Goal: Information Seeking & Learning: Learn about a topic

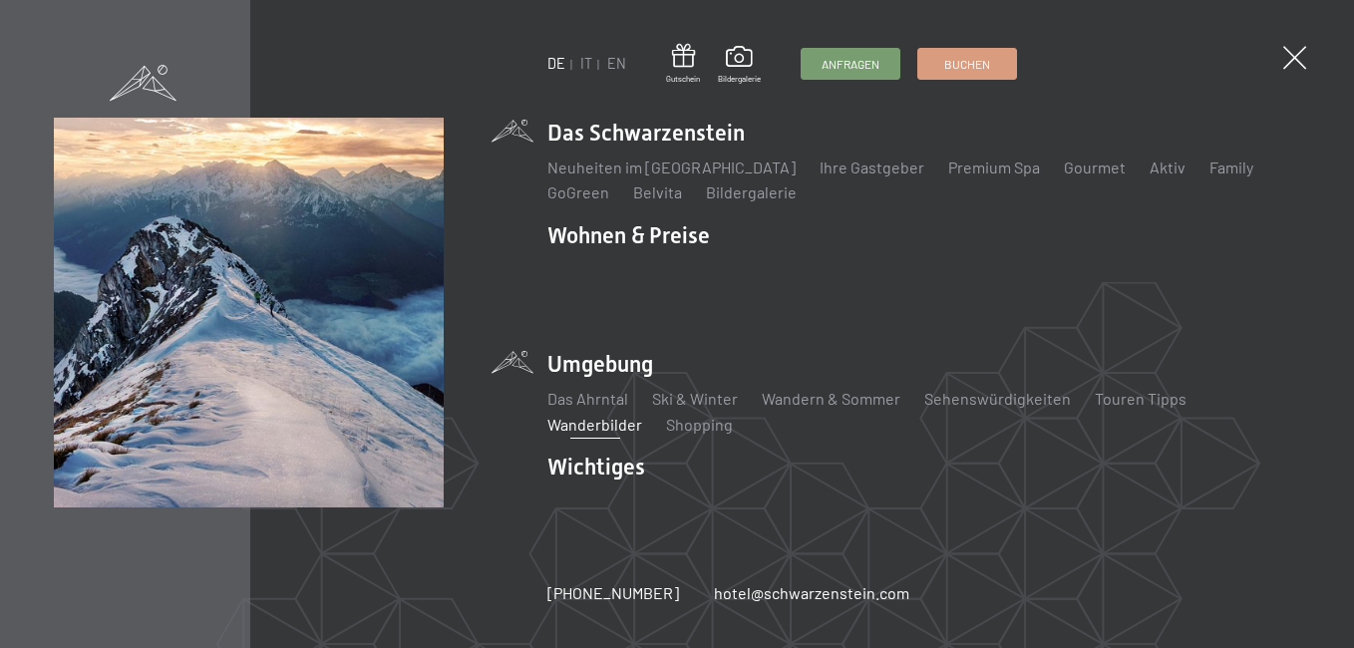
click at [585, 415] on link "Wanderbilder" at bounding box center [594, 424] width 95 height 19
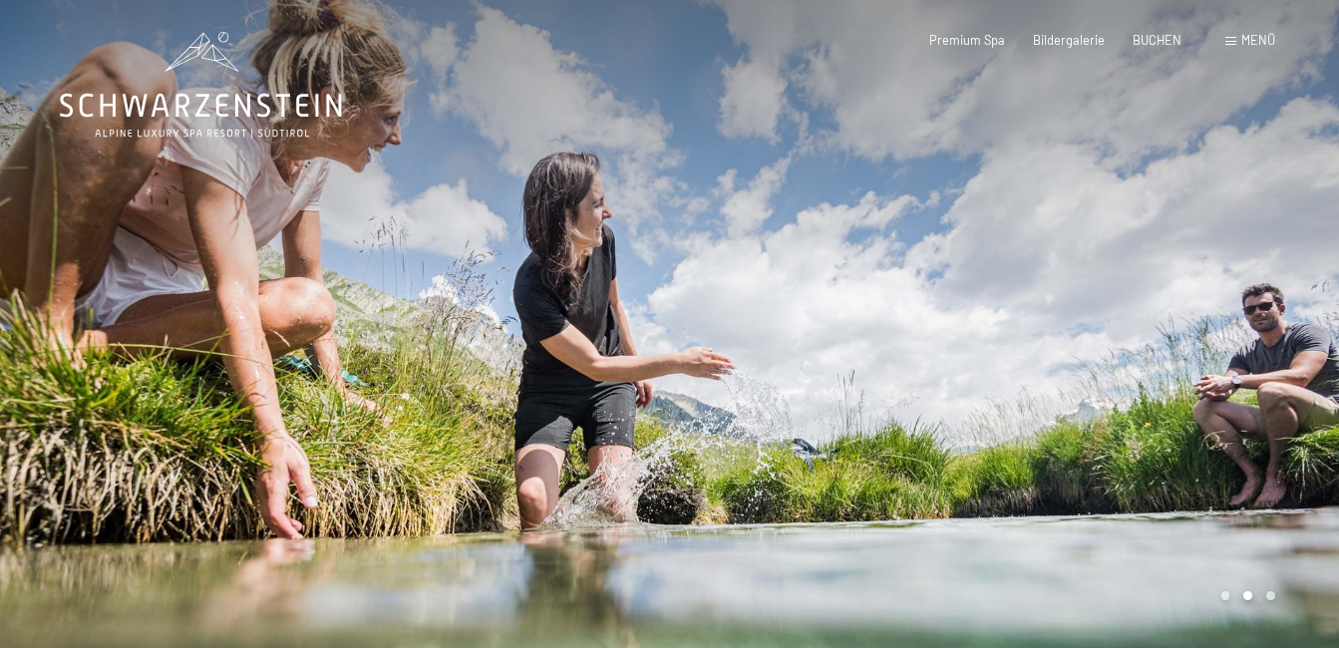
click at [1246, 37] on span "Menü" at bounding box center [1258, 40] width 34 height 16
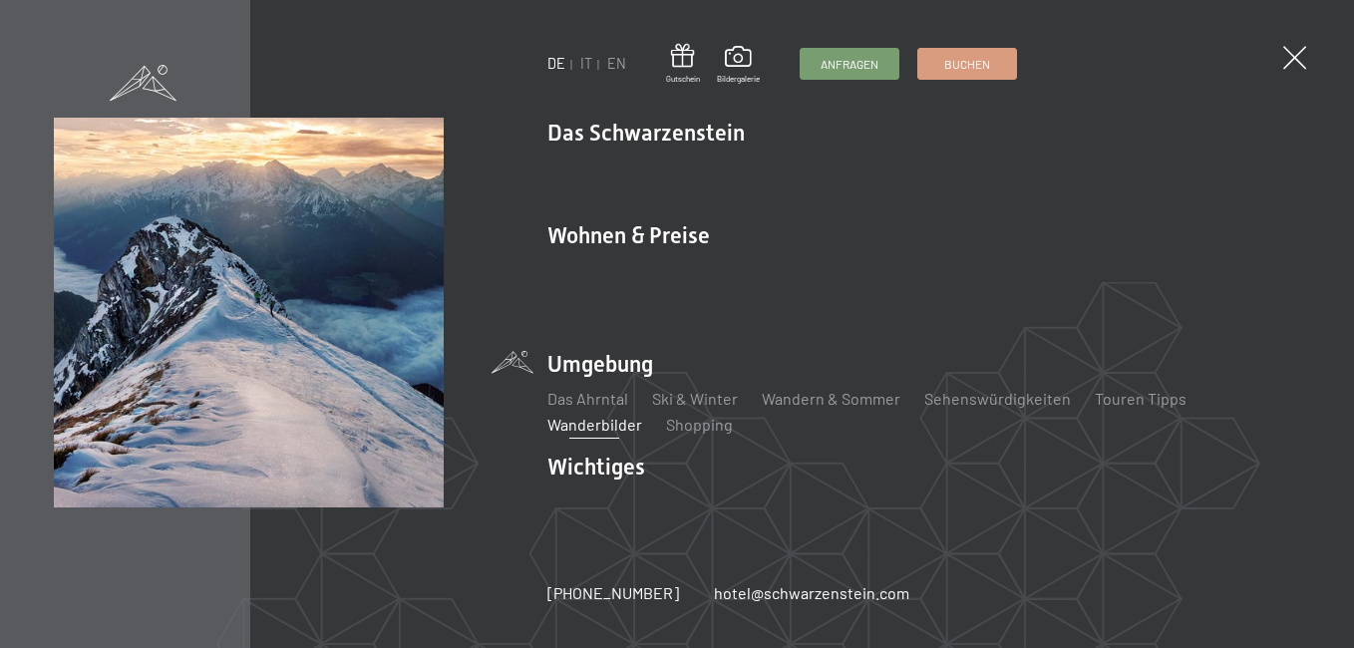
click at [594, 415] on link "Wanderbilder" at bounding box center [594, 424] width 95 height 19
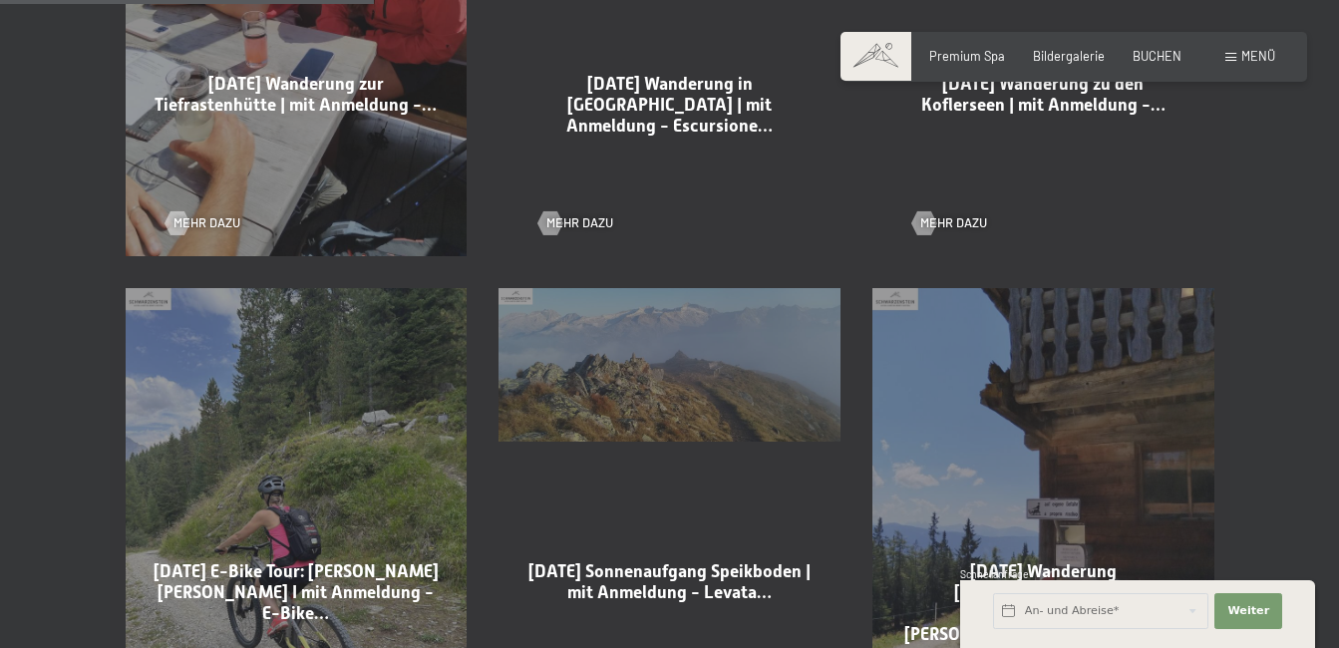
scroll to position [1396, 0]
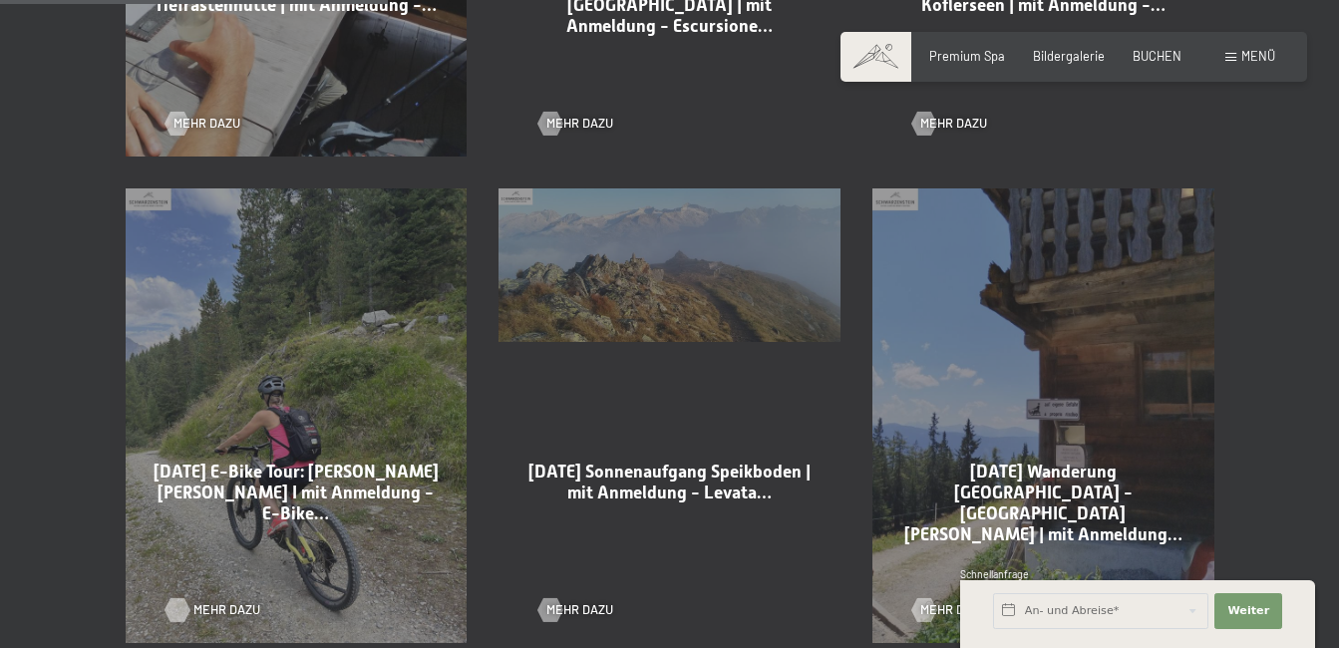
click at [177, 608] on div at bounding box center [177, 610] width 14 height 24
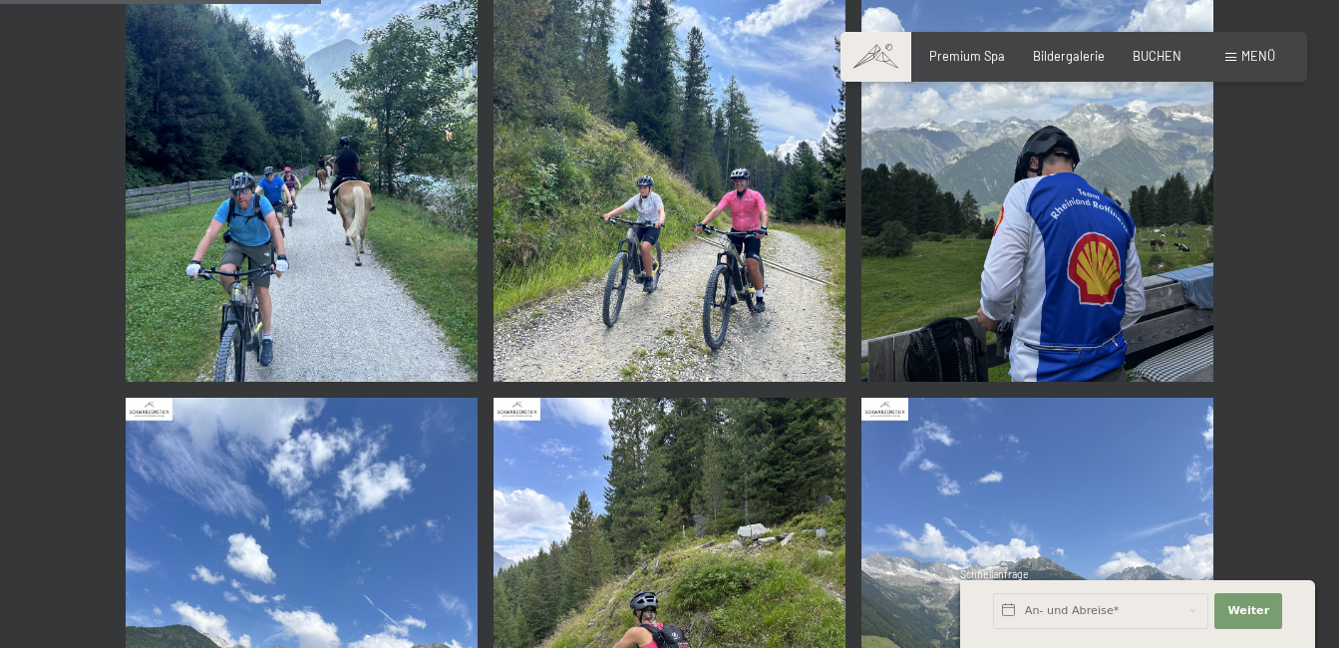
scroll to position [199, 0]
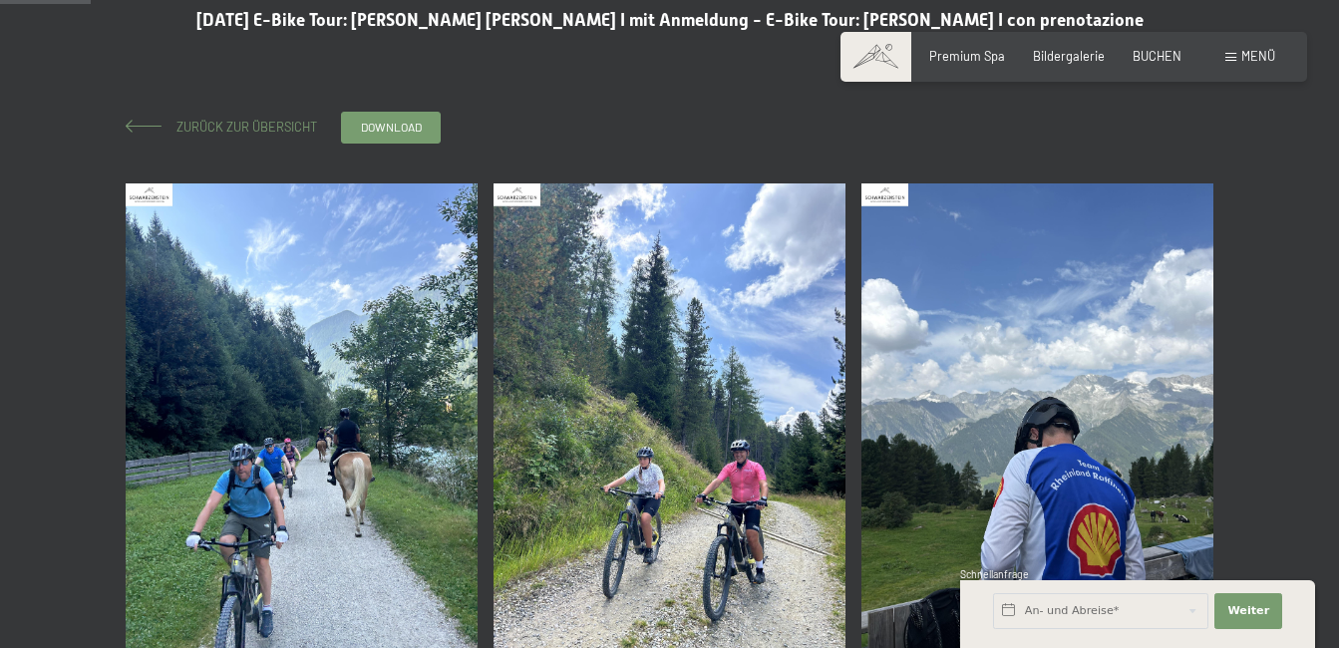
click at [248, 124] on span "Zurück zur Übersicht" at bounding box center [241, 127] width 154 height 16
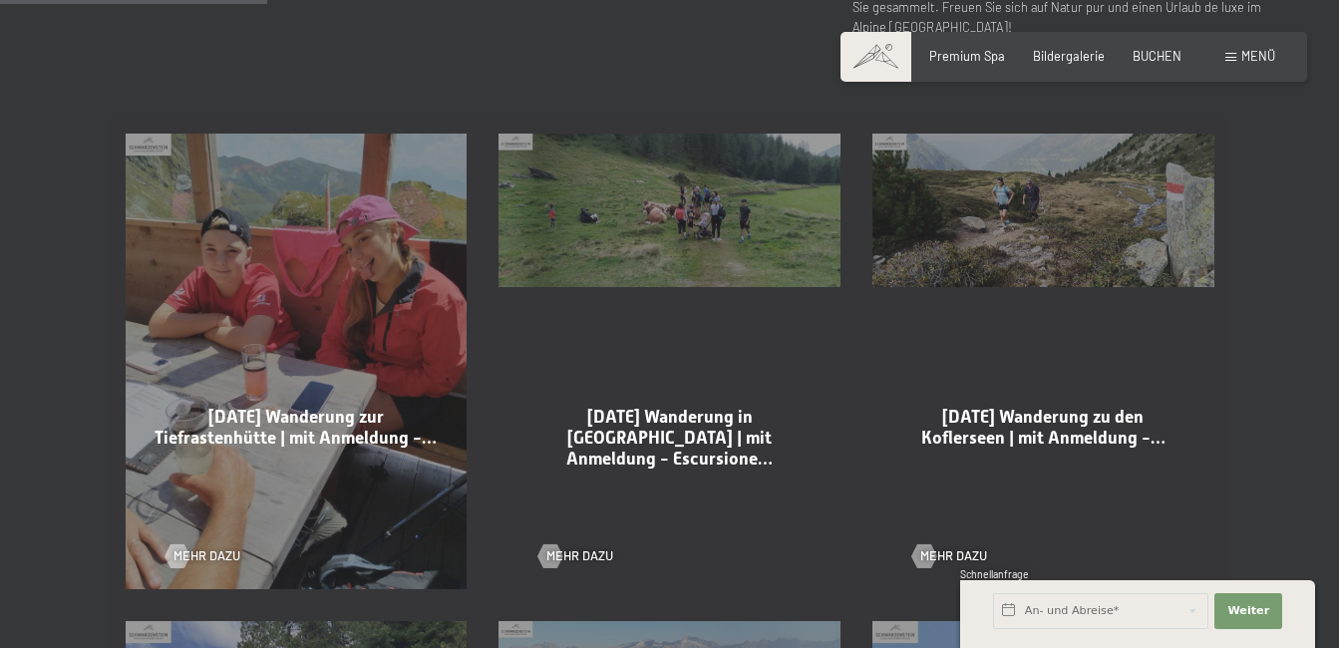
scroll to position [997, 0]
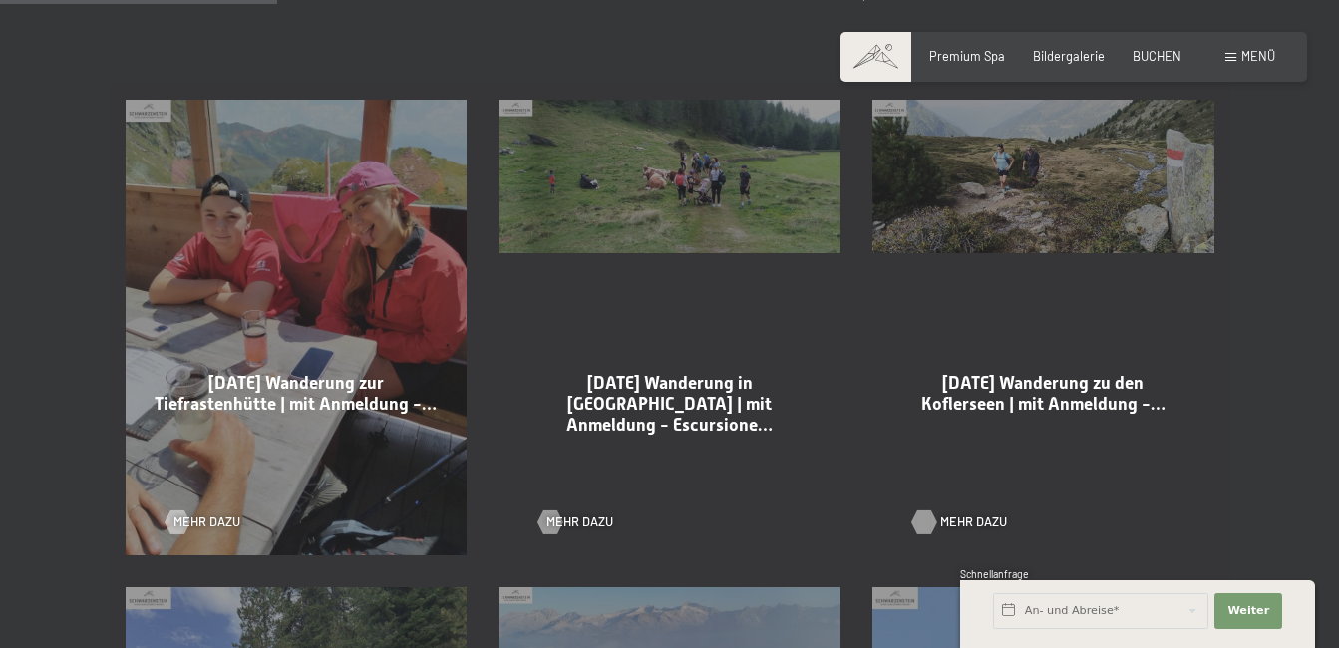
click at [922, 525] on div at bounding box center [924, 522] width 14 height 24
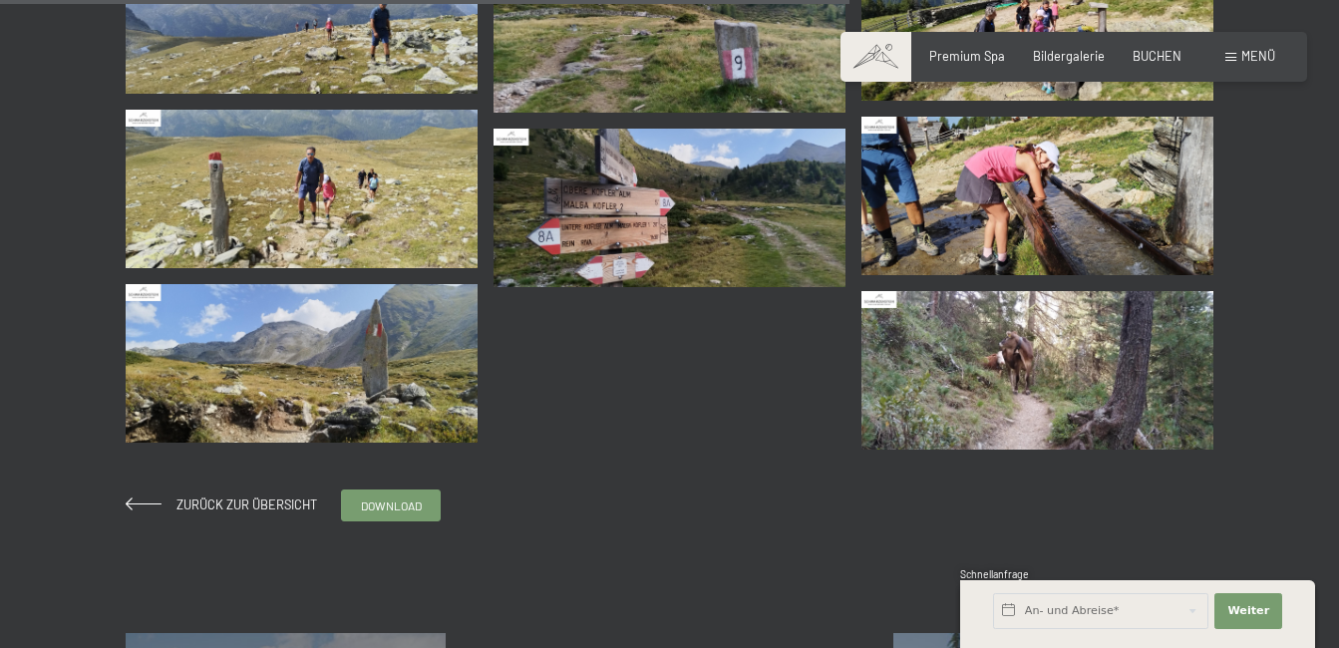
scroll to position [2193, 0]
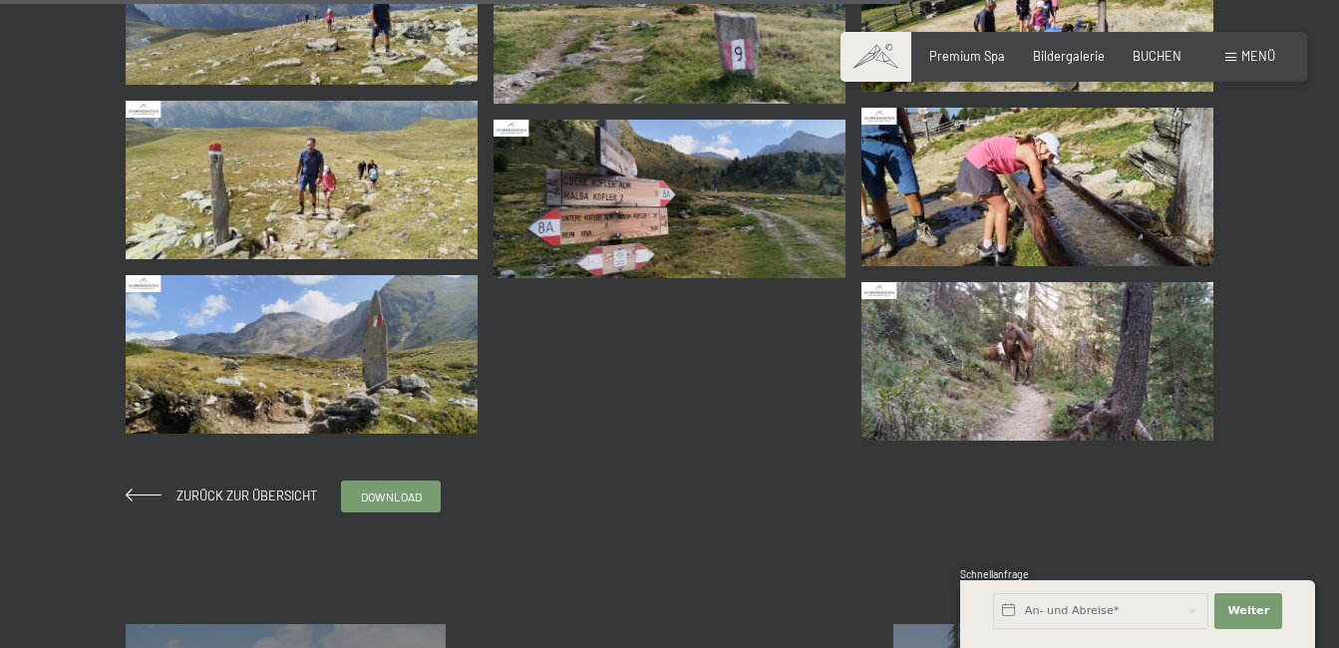
click at [669, 226] on img at bounding box center [669, 199] width 352 height 159
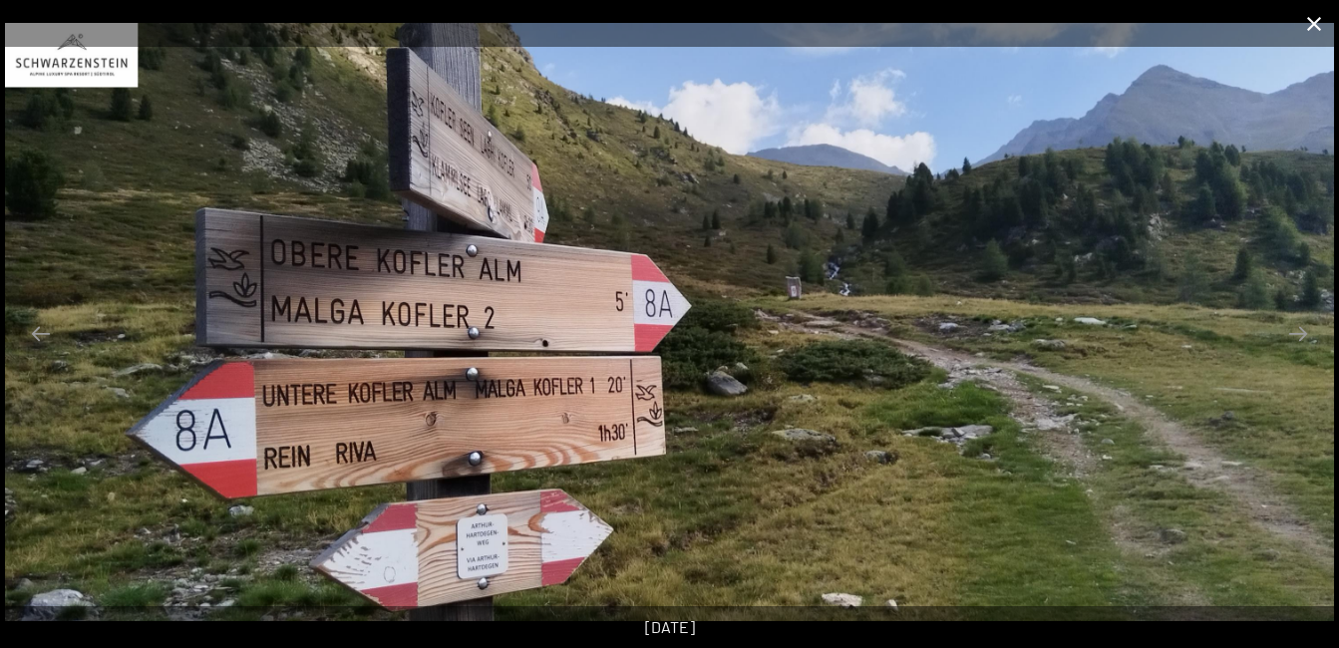
click at [1313, 23] on button "Close gallery" at bounding box center [1314, 23] width 50 height 47
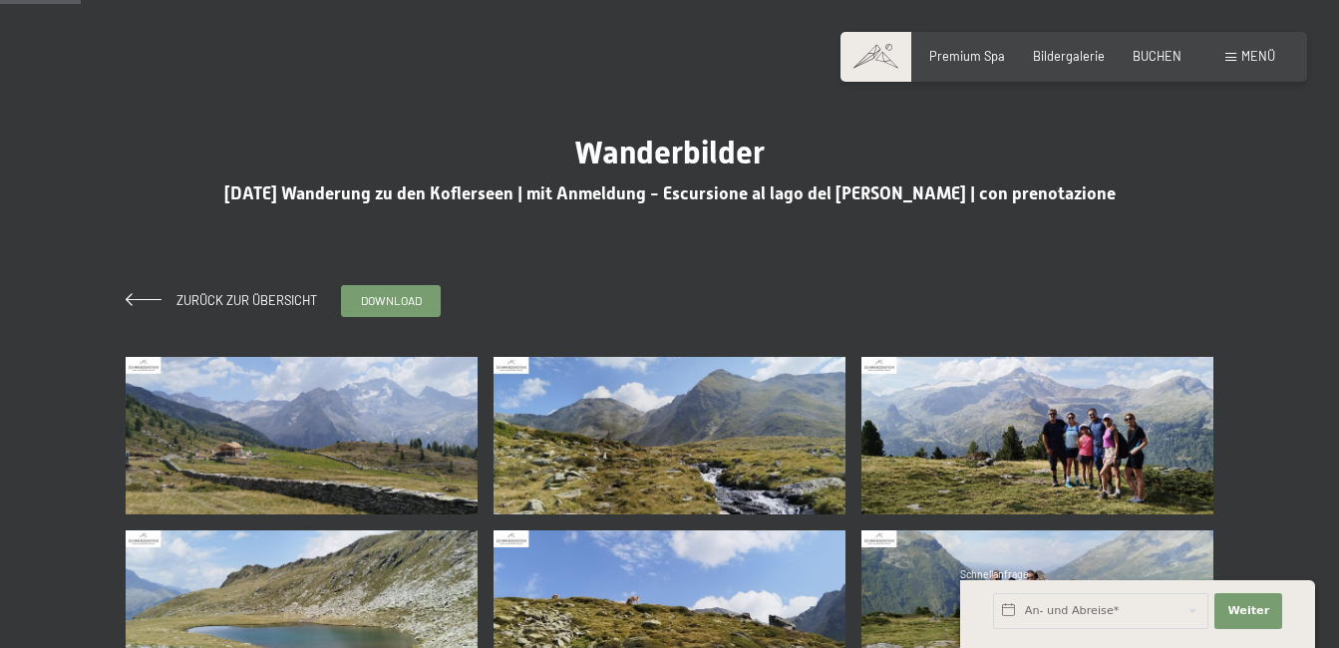
scroll to position [0, 0]
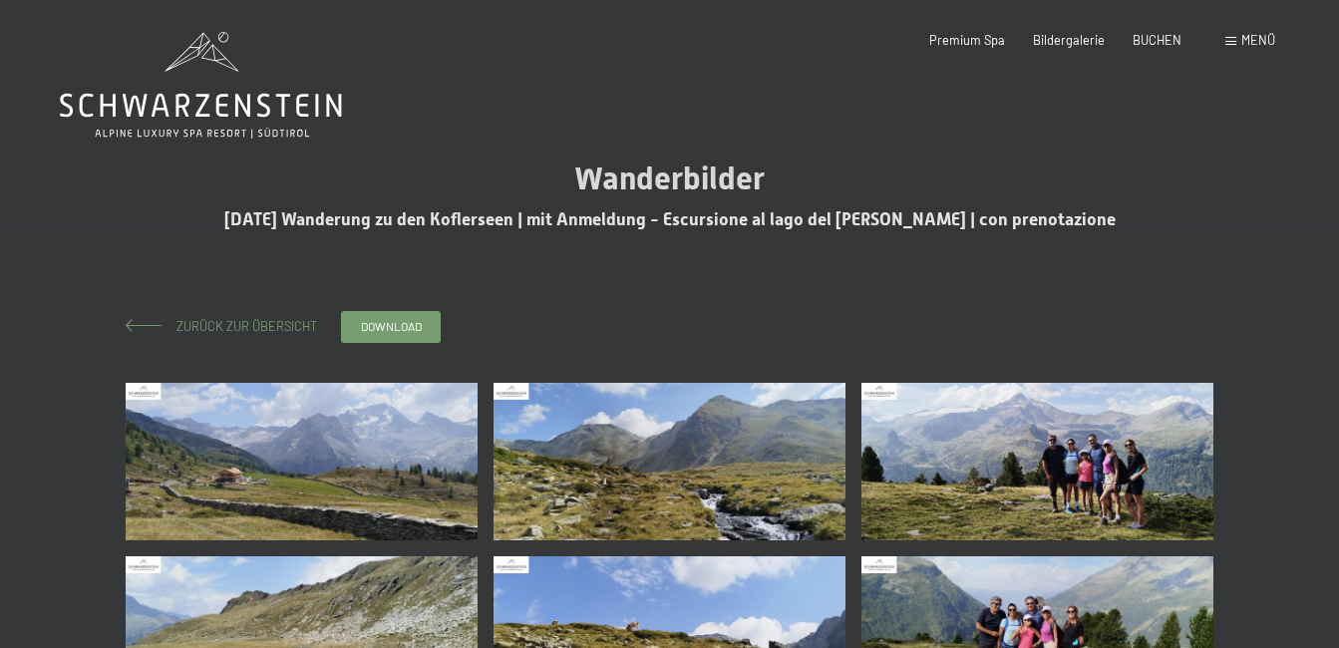
click at [249, 323] on span "Zurück zur Übersicht" at bounding box center [241, 326] width 154 height 16
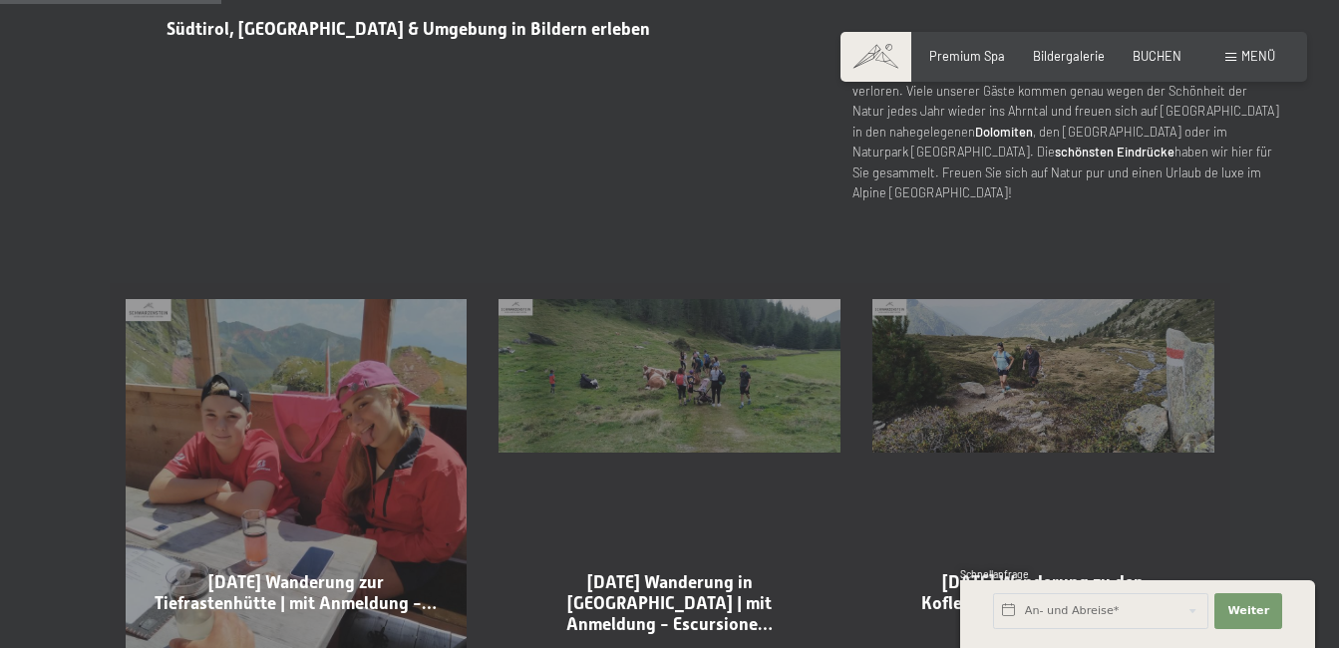
scroll to position [997, 0]
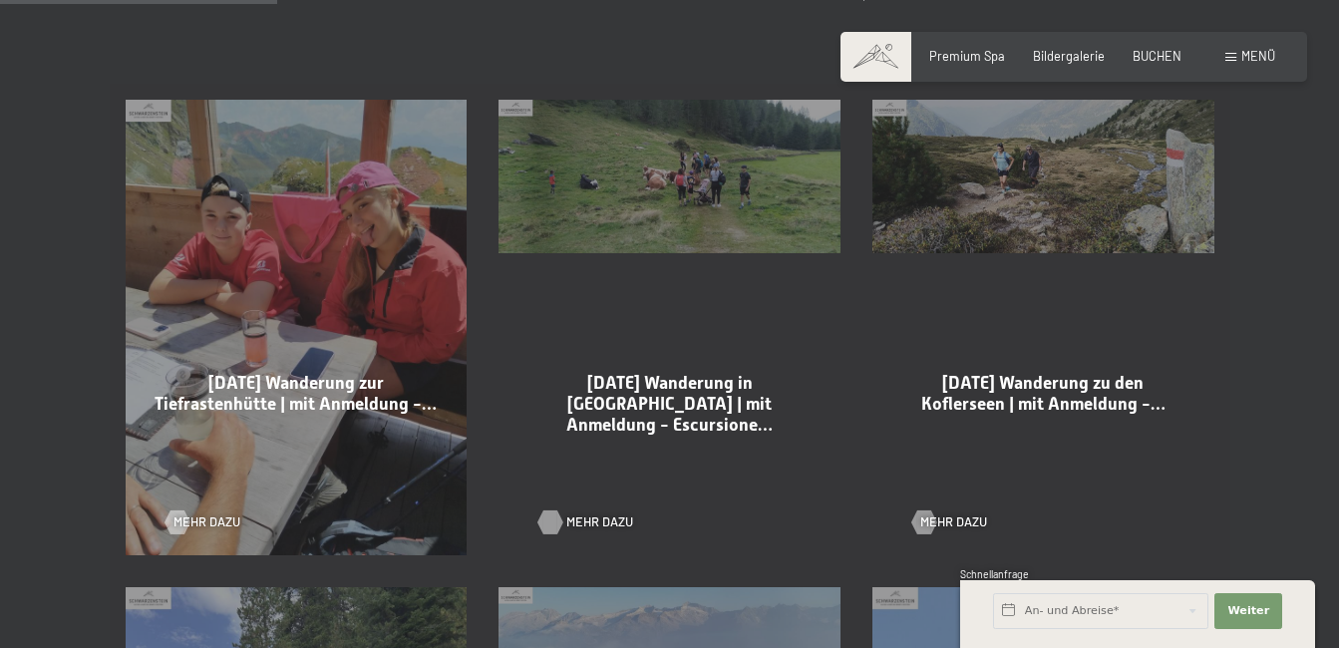
click at [546, 516] on div at bounding box center [550, 522] width 14 height 24
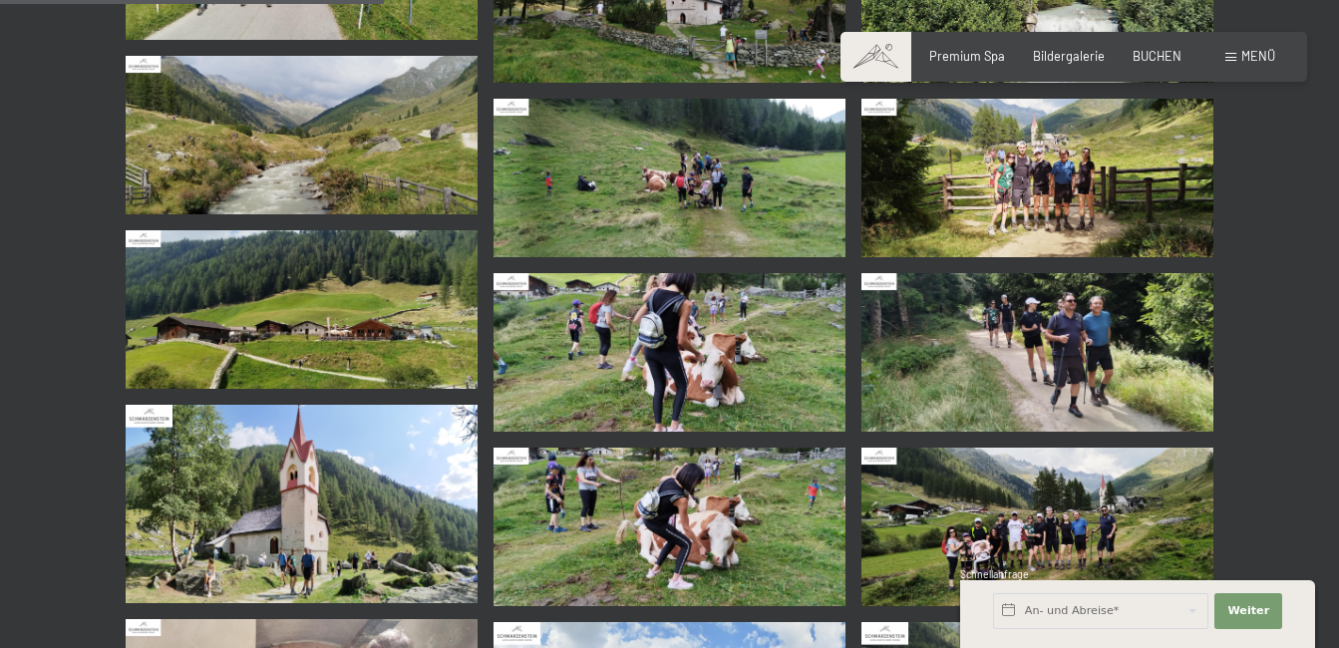
scroll to position [897, 0]
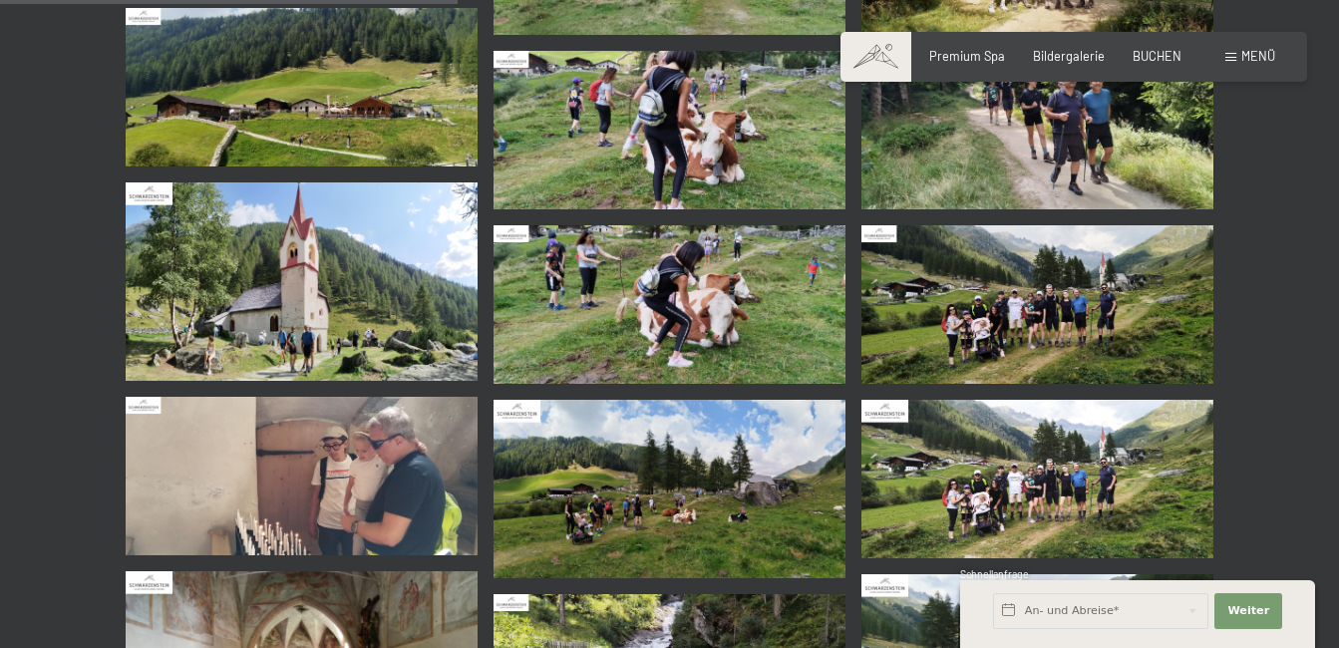
click at [1039, 322] on img at bounding box center [1037, 304] width 352 height 159
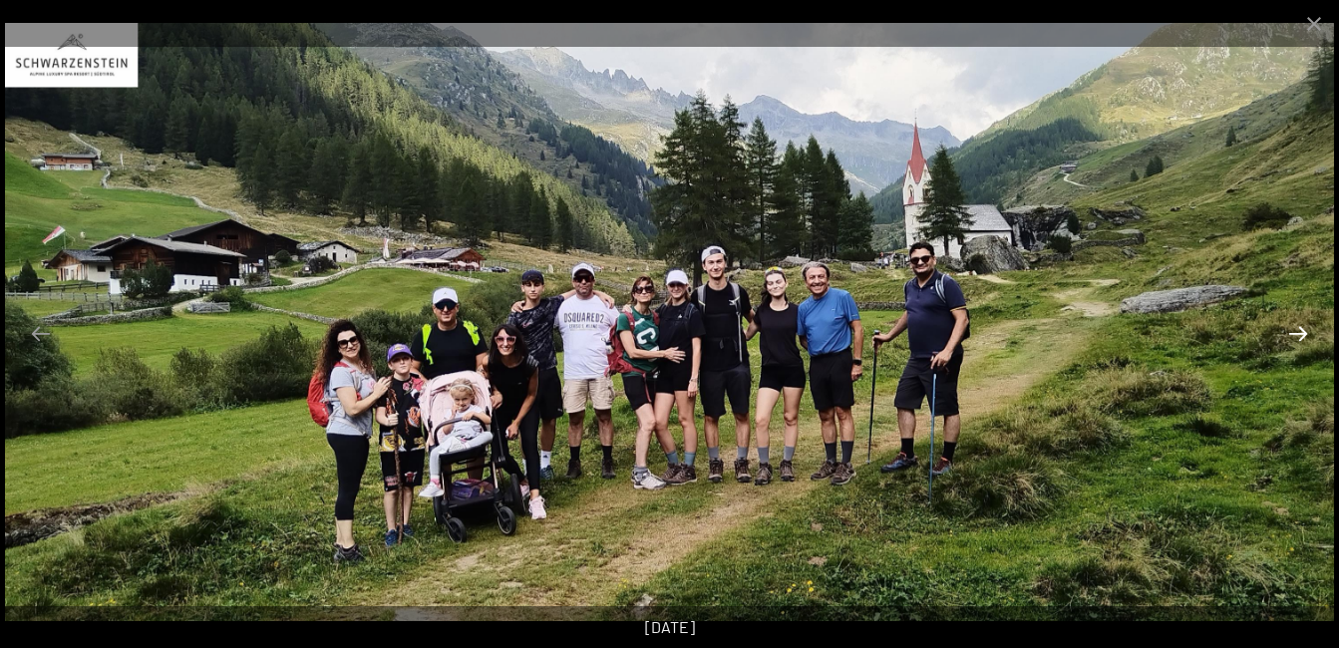
click at [1306, 336] on button "Next slide" at bounding box center [1298, 333] width 42 height 39
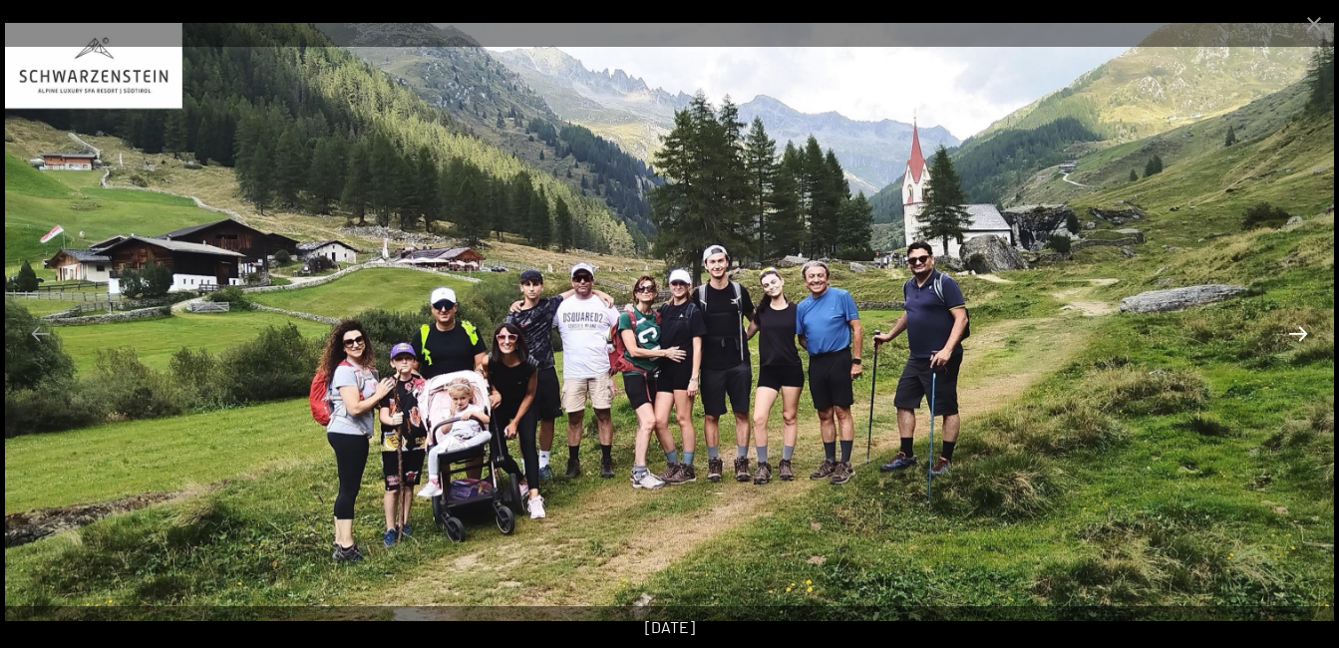
click at [1306, 336] on button "Next slide" at bounding box center [1298, 333] width 42 height 39
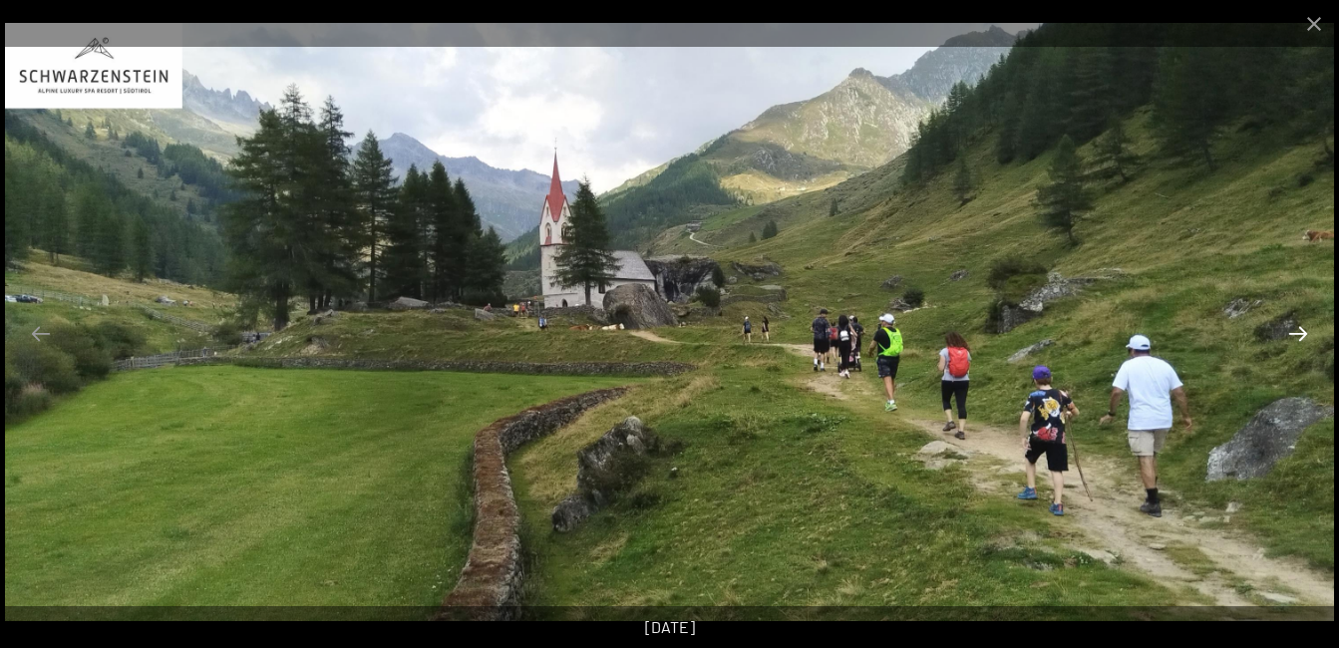
click at [1306, 336] on button "Next slide" at bounding box center [1298, 333] width 42 height 39
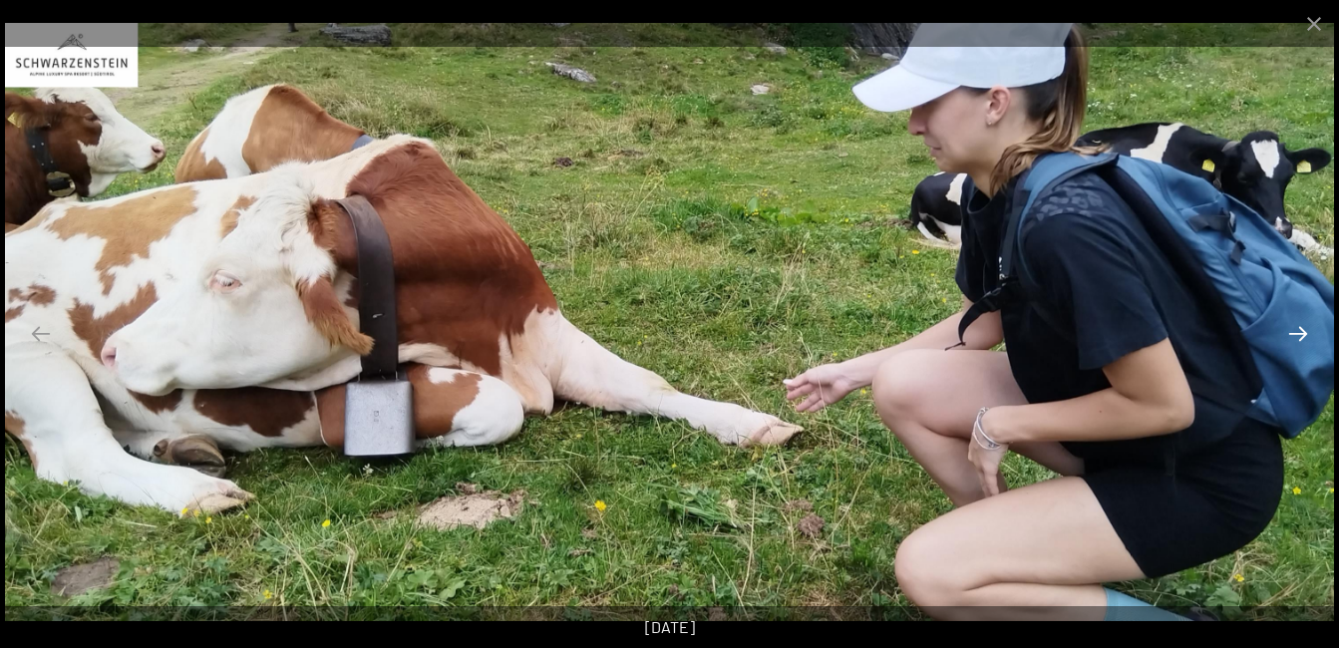
click at [1305, 341] on button "Next slide" at bounding box center [1298, 333] width 42 height 39
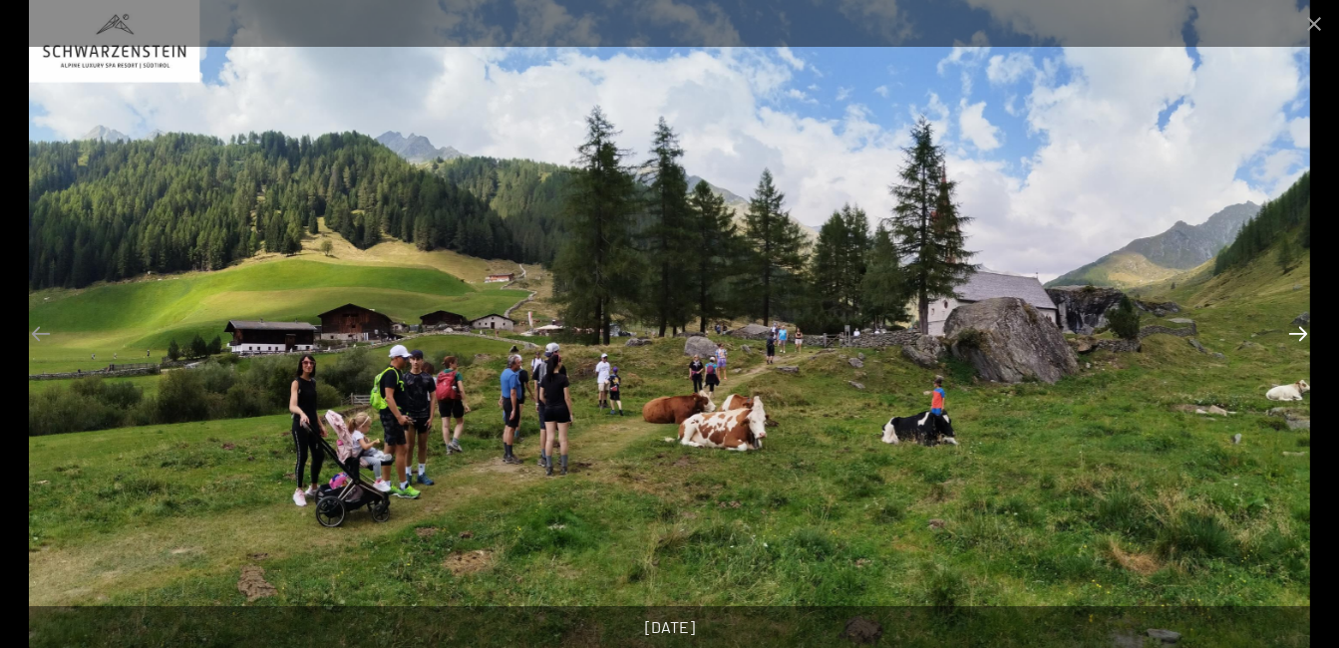
click at [1306, 334] on button "Next slide" at bounding box center [1298, 333] width 42 height 39
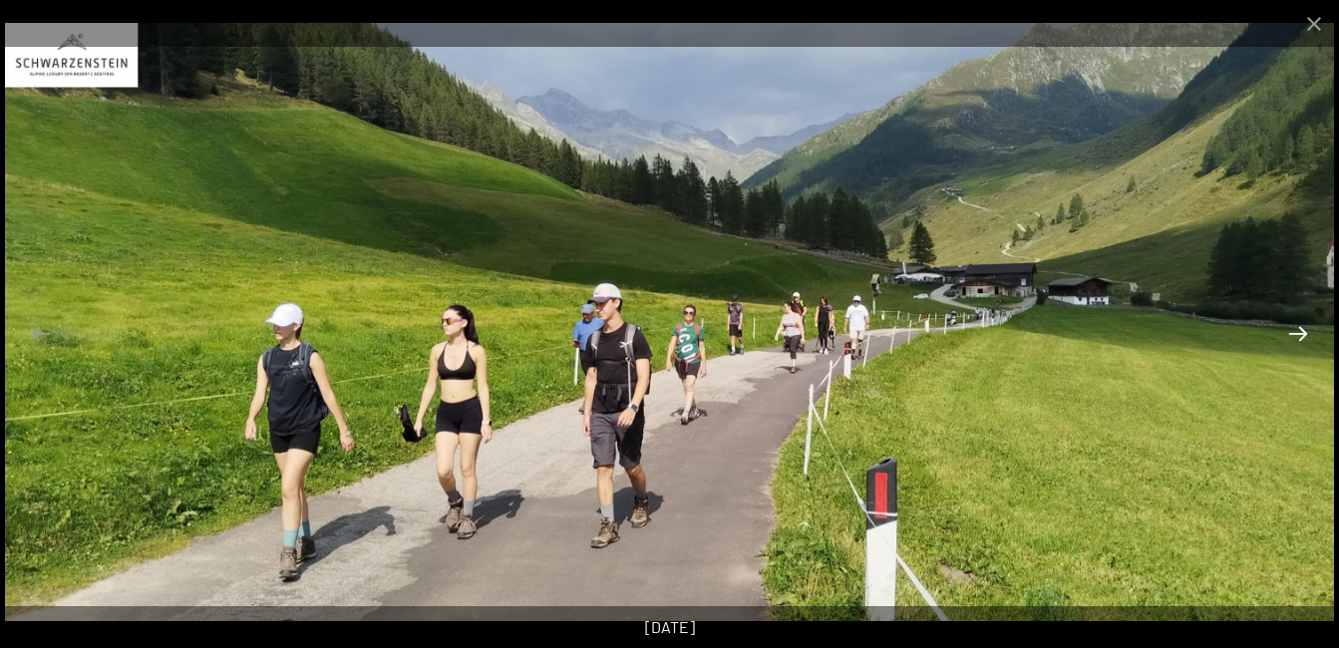
click at [1306, 334] on button "Next slide" at bounding box center [1298, 333] width 42 height 39
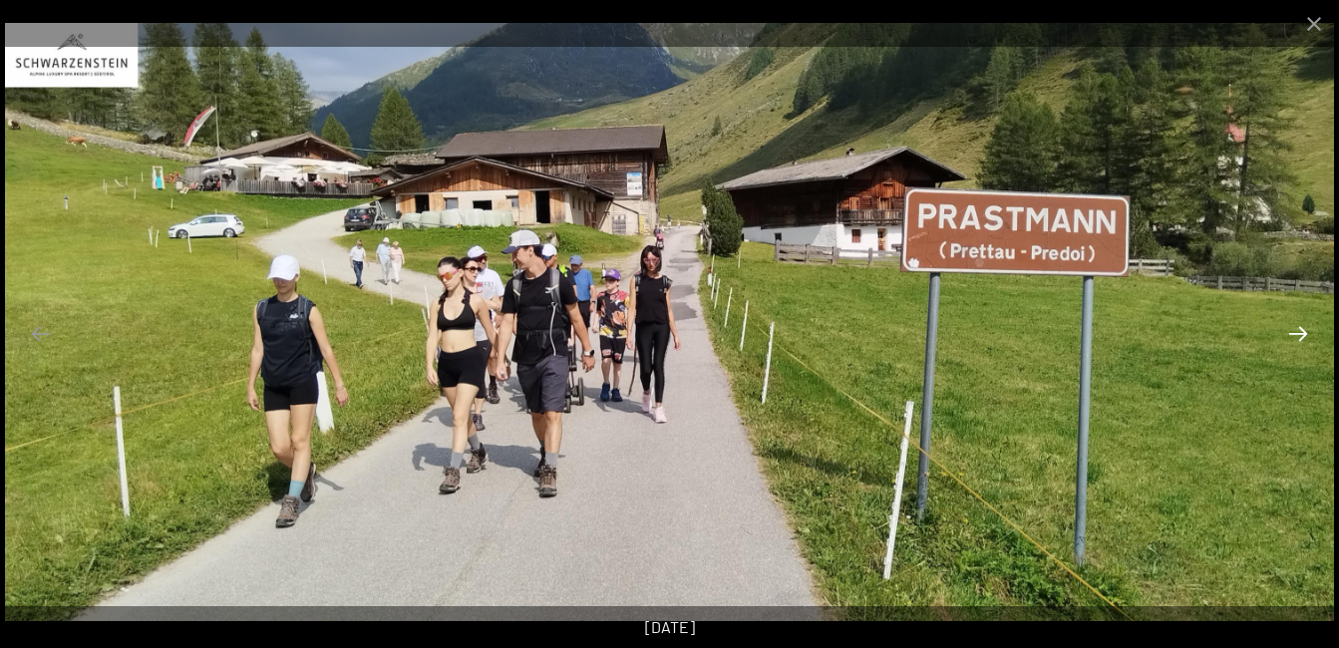
click at [1306, 334] on button "Next slide" at bounding box center [1298, 333] width 42 height 39
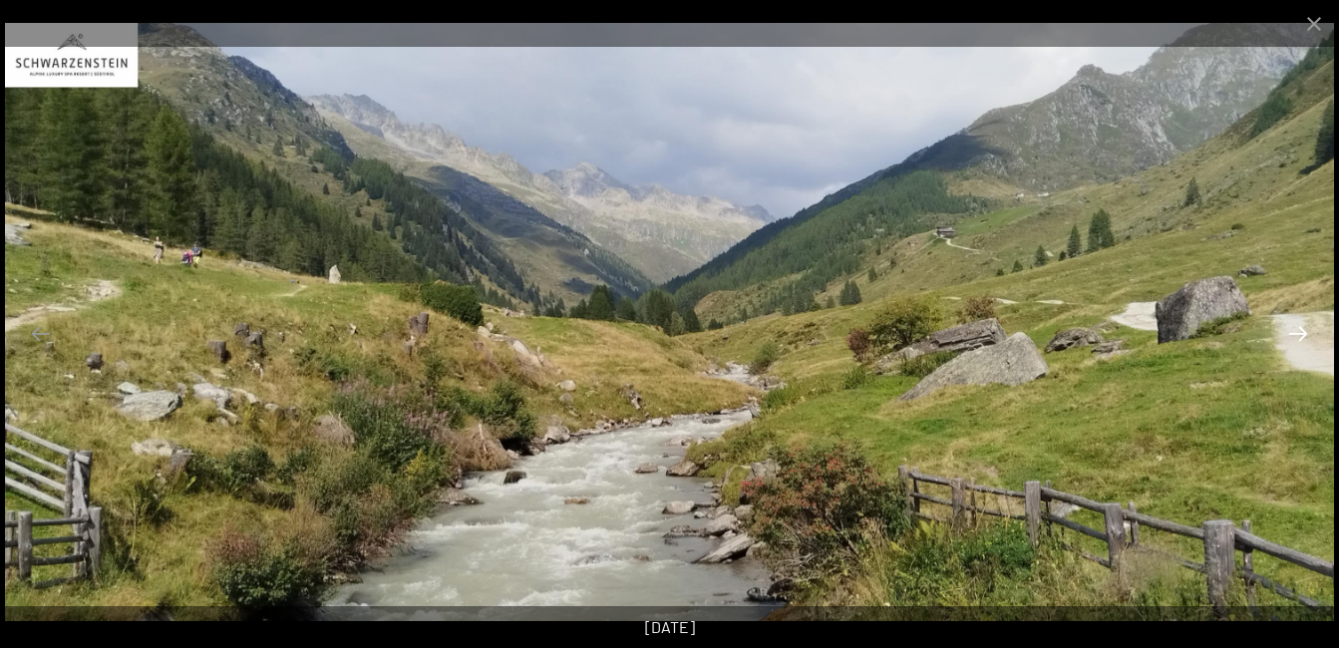
click at [1295, 323] on button "Next slide" at bounding box center [1298, 333] width 42 height 39
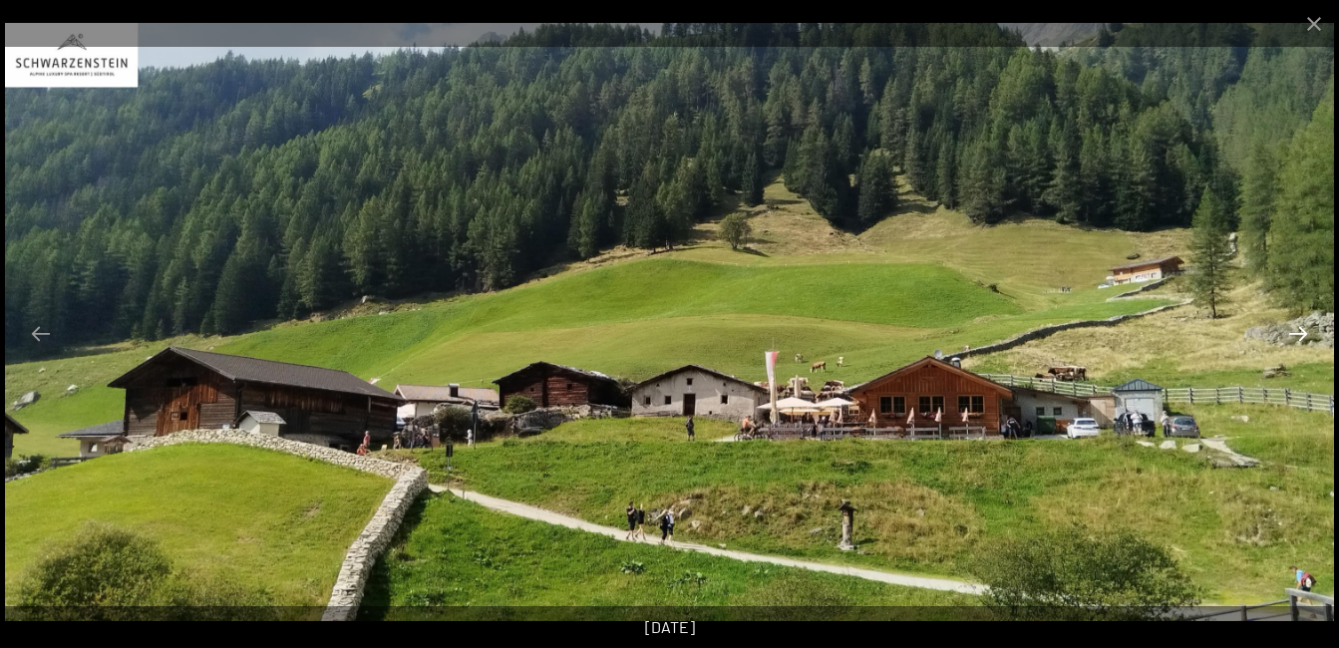
click at [1300, 330] on button "Next slide" at bounding box center [1298, 333] width 42 height 39
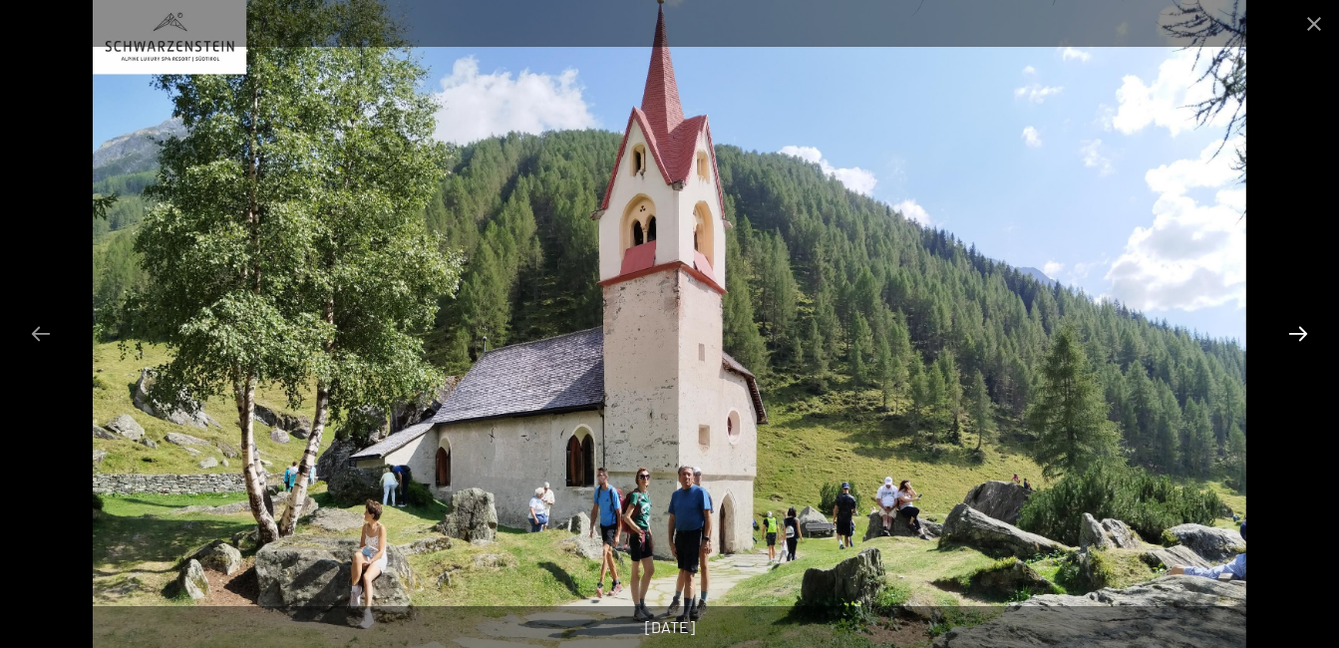
click at [1300, 330] on button "Next slide" at bounding box center [1298, 333] width 42 height 39
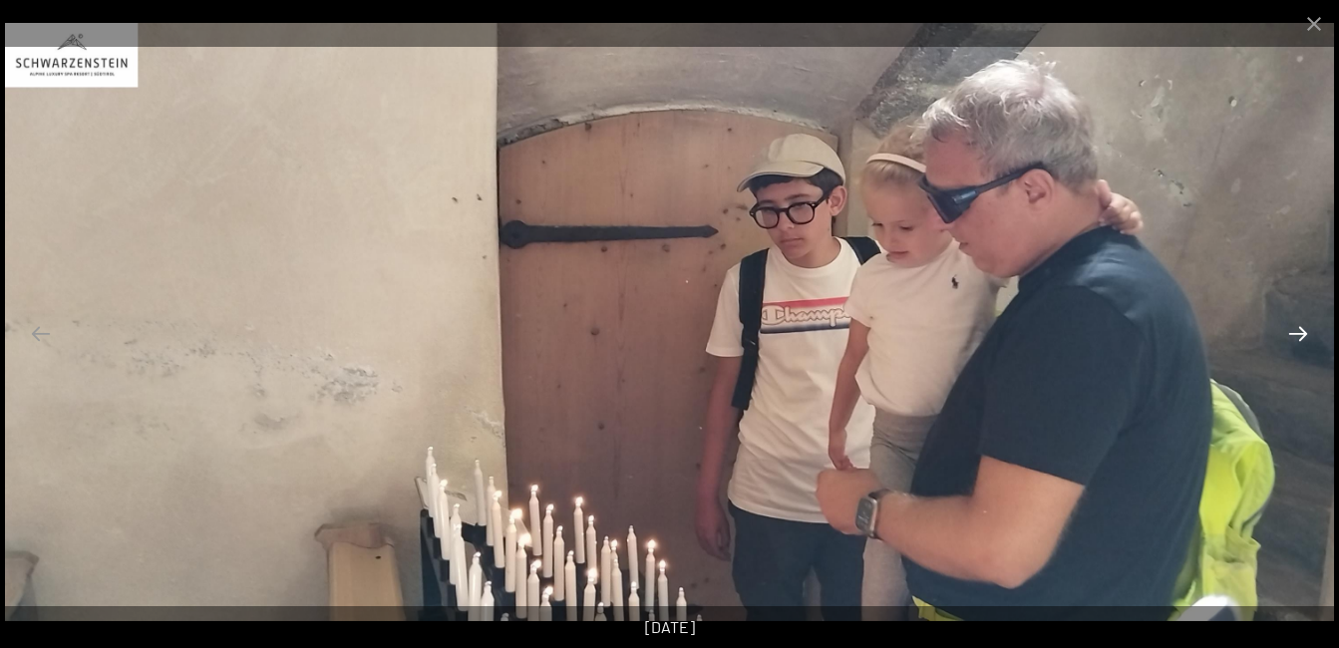
click at [1300, 330] on button "Next slide" at bounding box center [1298, 333] width 42 height 39
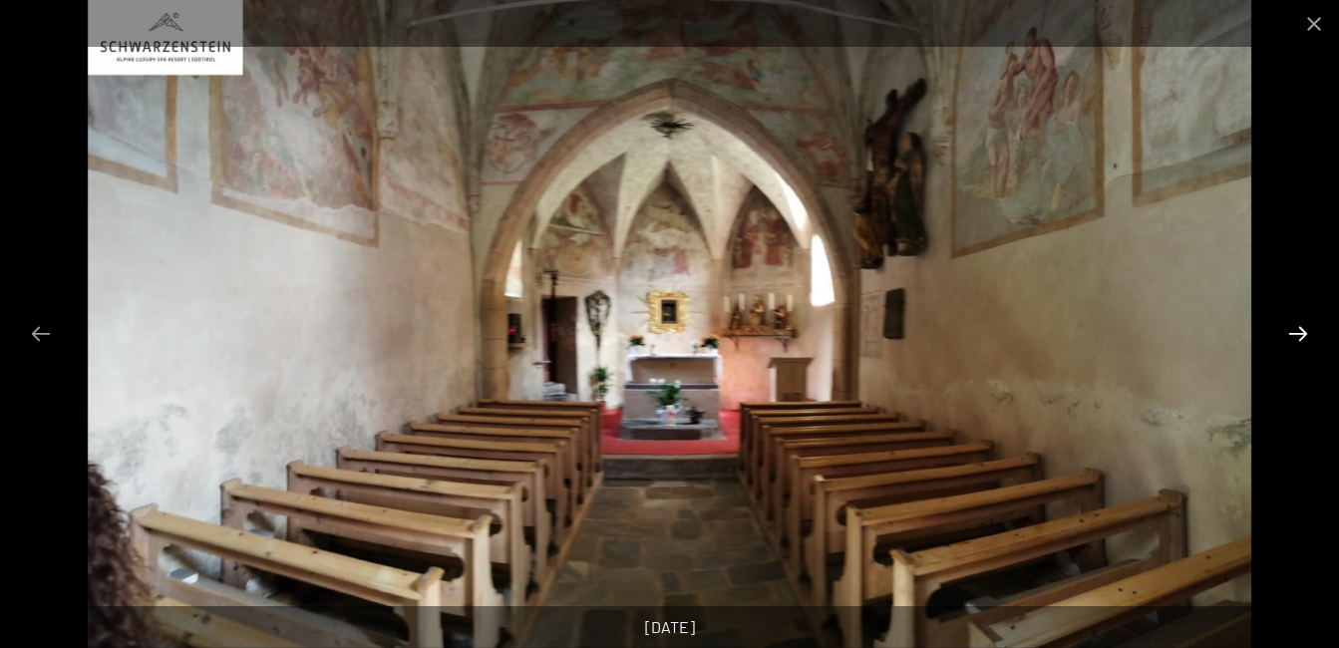
click at [1300, 330] on button "Next slide" at bounding box center [1298, 333] width 42 height 39
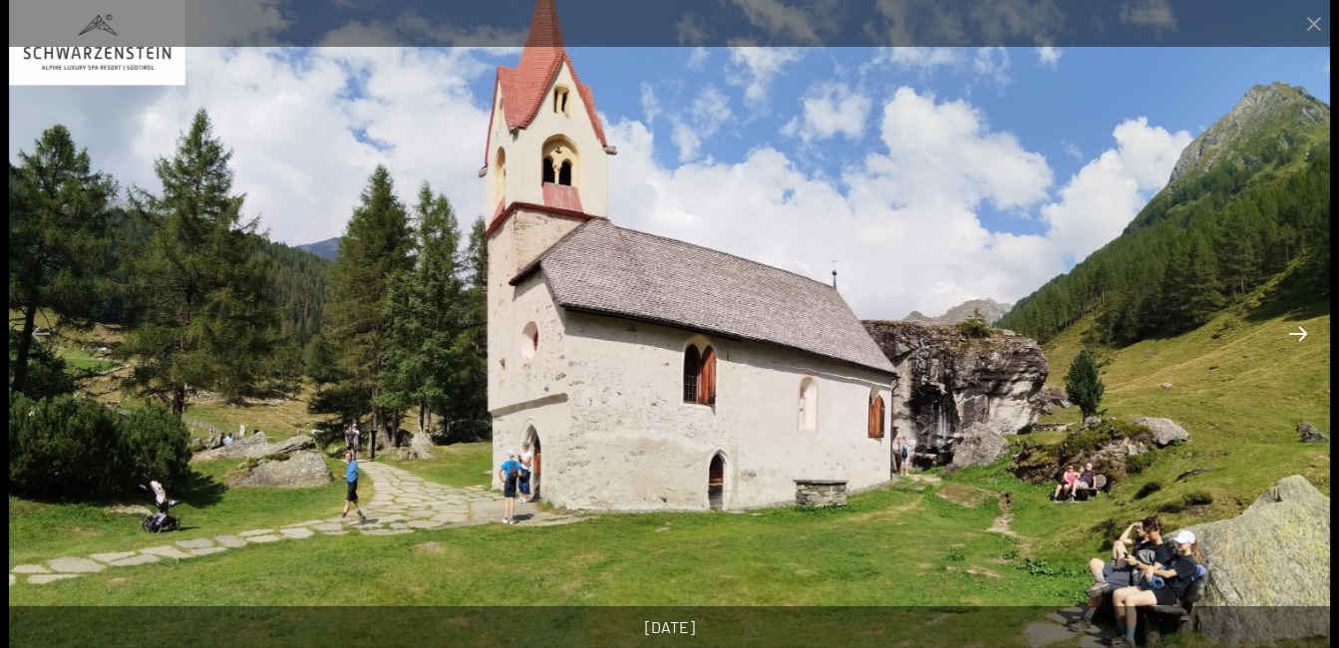
click at [1300, 330] on button "Next slide" at bounding box center [1298, 333] width 42 height 39
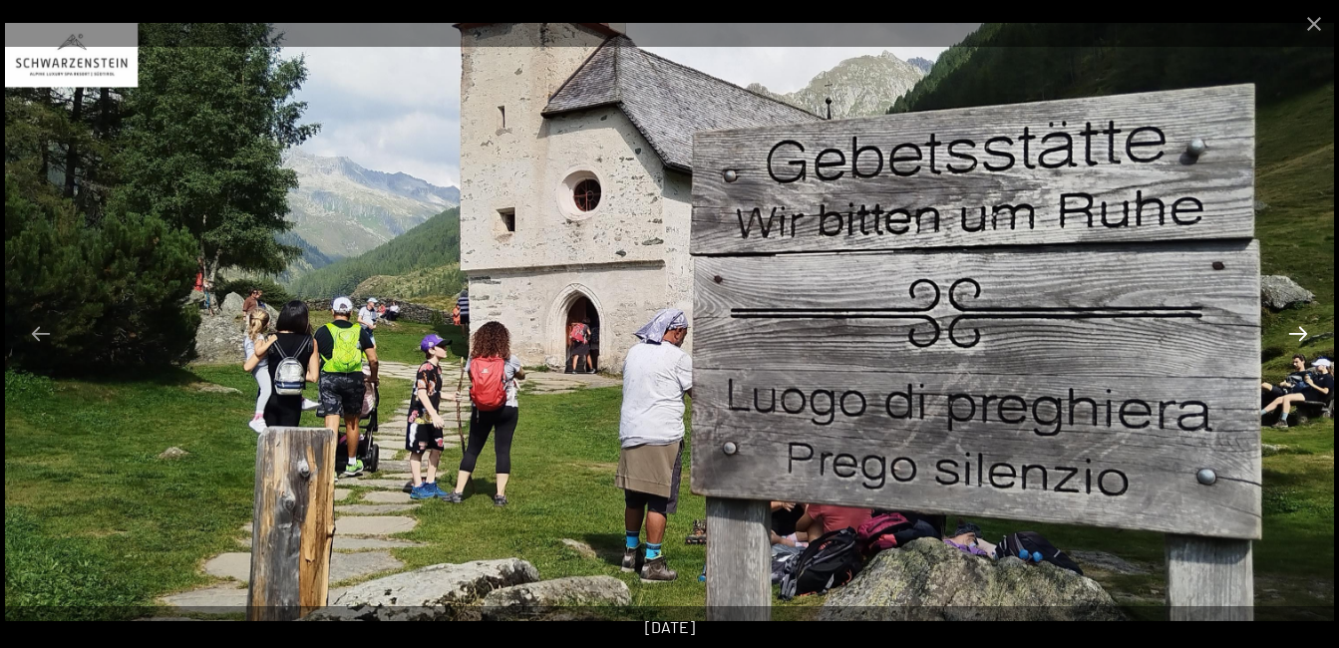
click at [1300, 330] on button "Next slide" at bounding box center [1298, 333] width 42 height 39
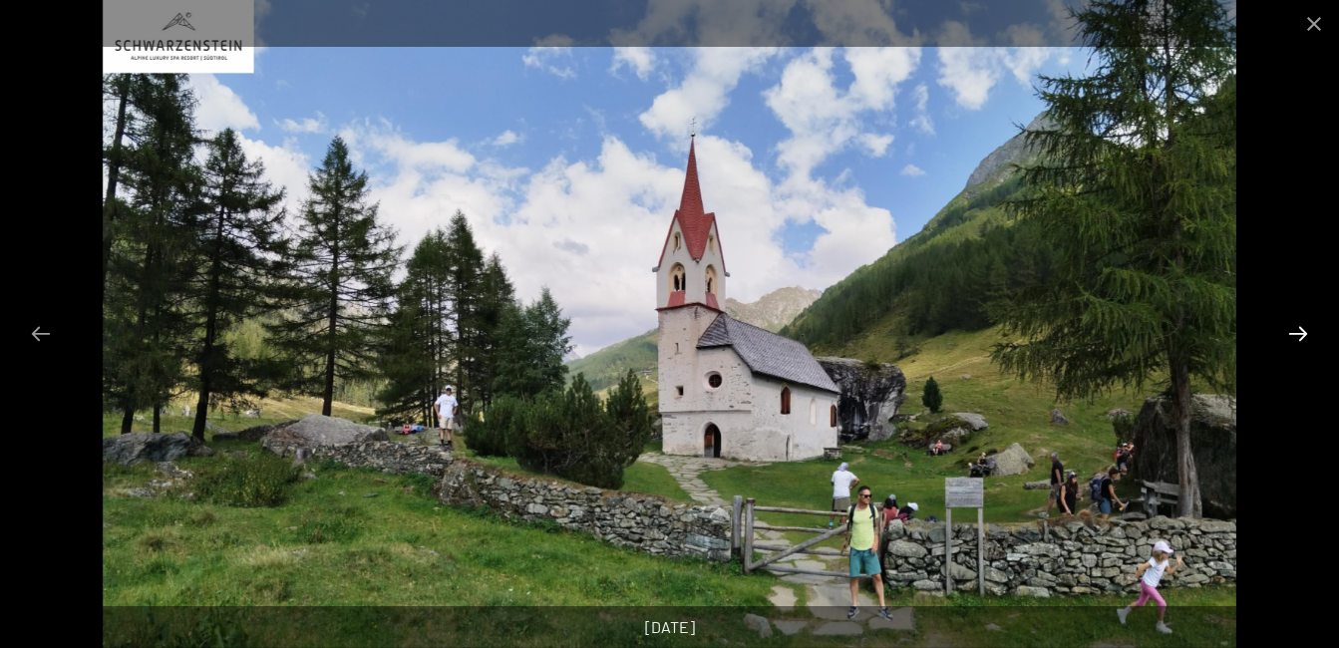
click at [1300, 330] on button "Next slide" at bounding box center [1298, 333] width 42 height 39
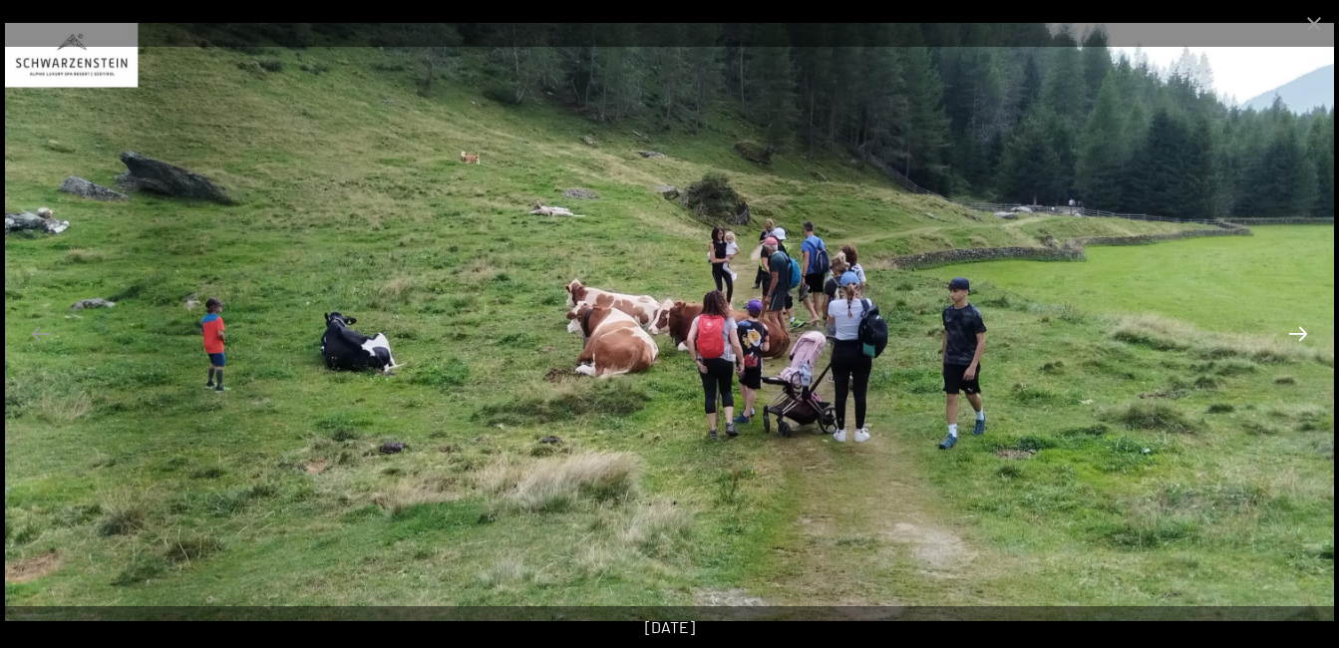
click at [1300, 330] on button "Next slide" at bounding box center [1298, 333] width 42 height 39
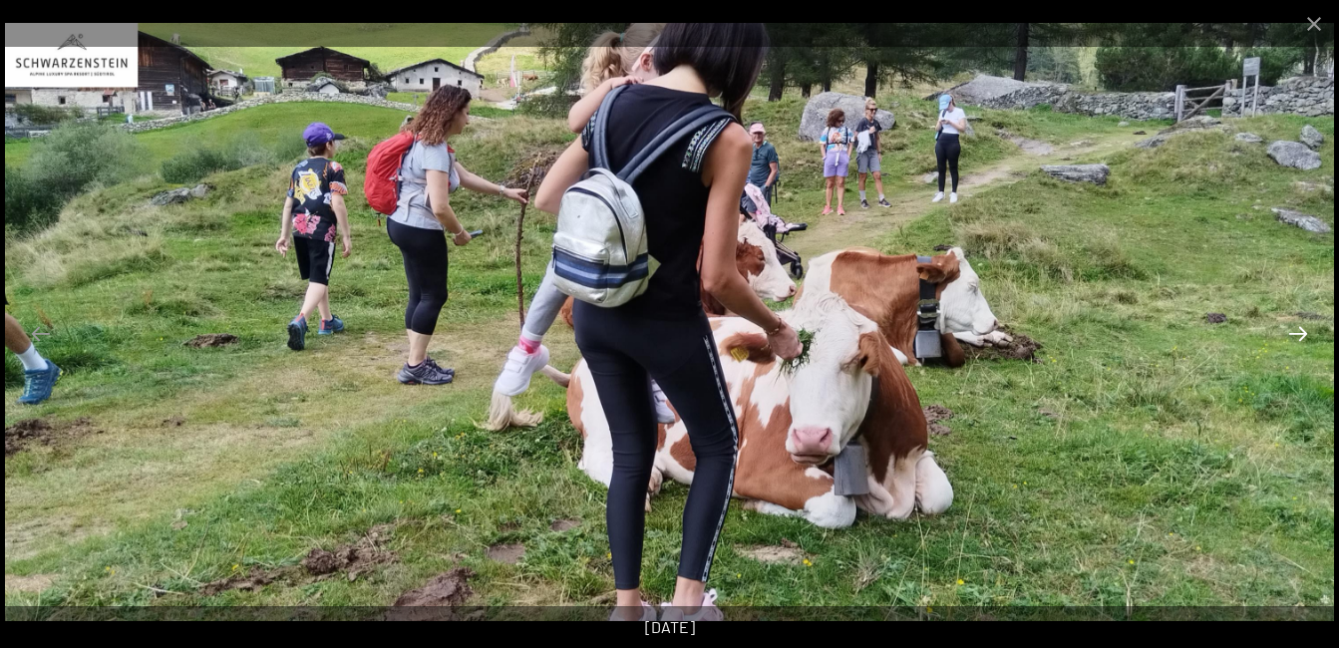
click at [1300, 330] on button "Next slide" at bounding box center [1298, 333] width 42 height 39
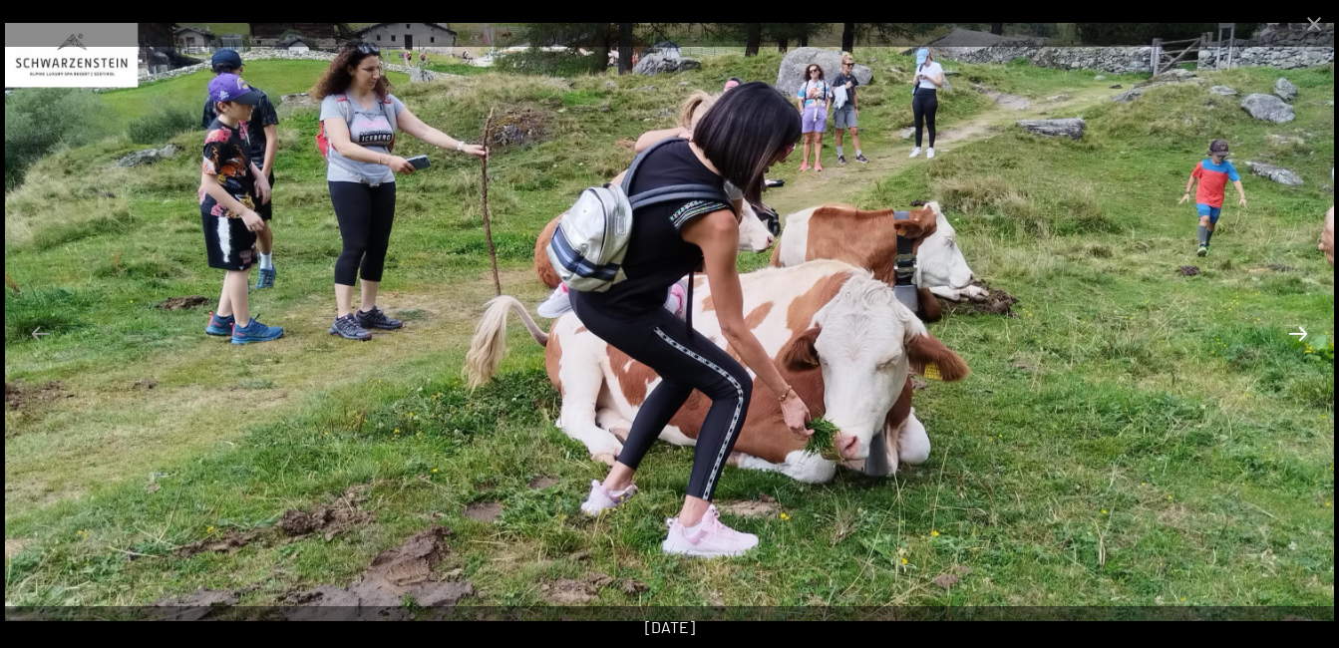
click at [1297, 331] on button "Next slide" at bounding box center [1298, 333] width 42 height 39
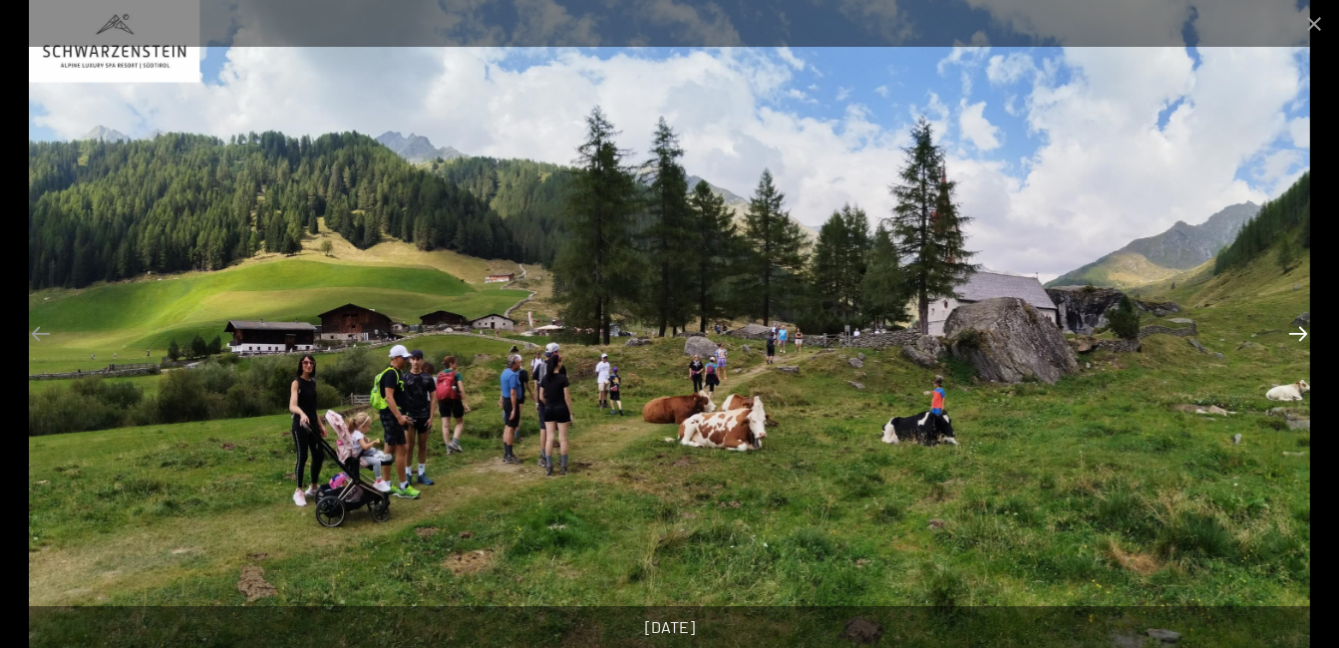
click at [1296, 330] on button "Next slide" at bounding box center [1298, 333] width 42 height 39
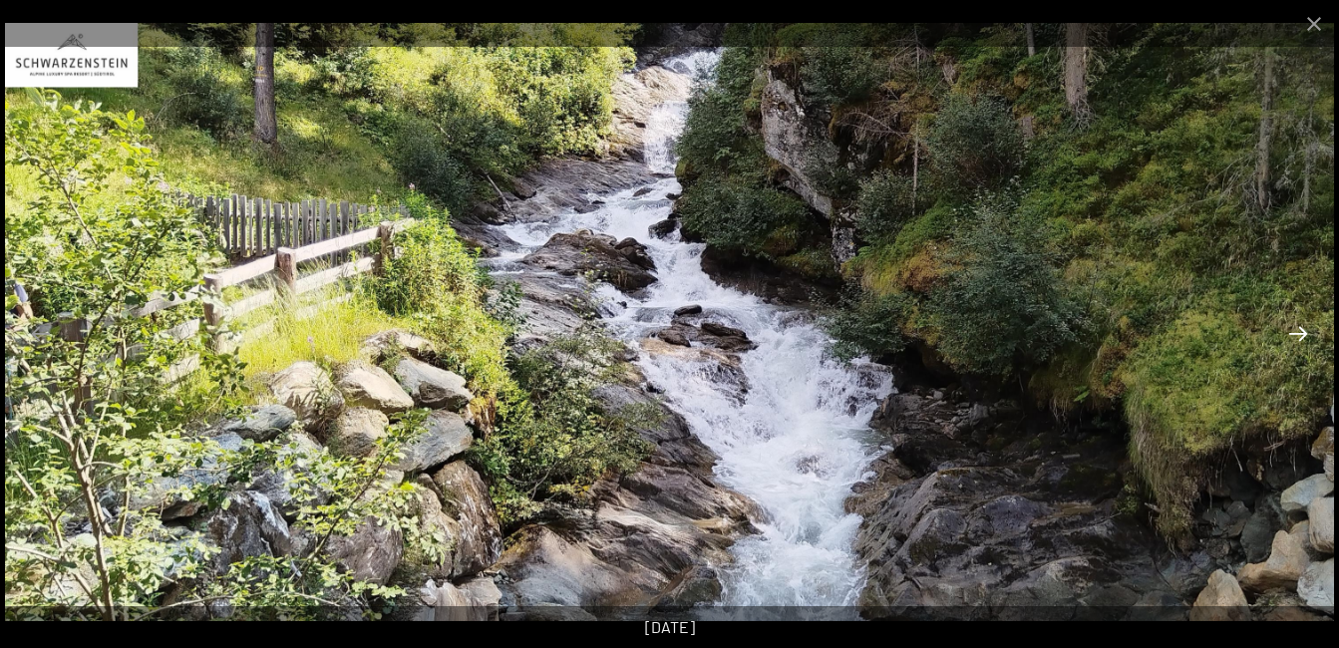
click at [1296, 330] on button "Next slide" at bounding box center [1298, 333] width 42 height 39
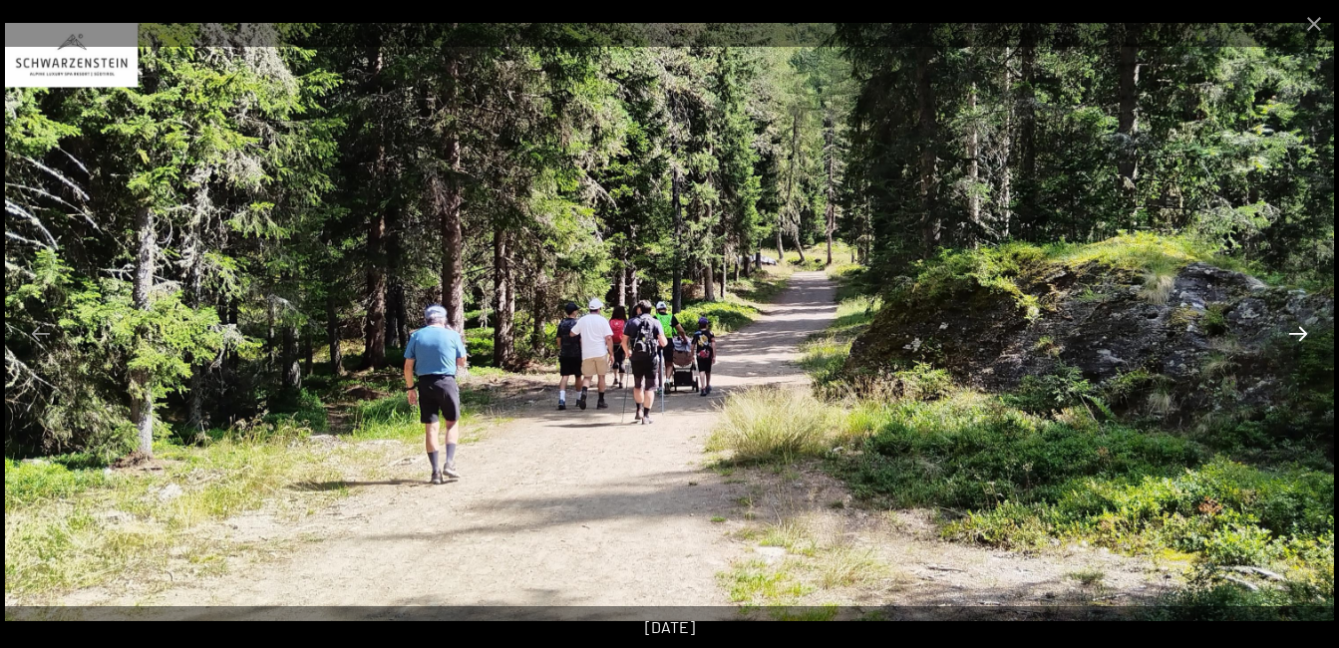
click at [1296, 330] on button "Next slide" at bounding box center [1298, 333] width 42 height 39
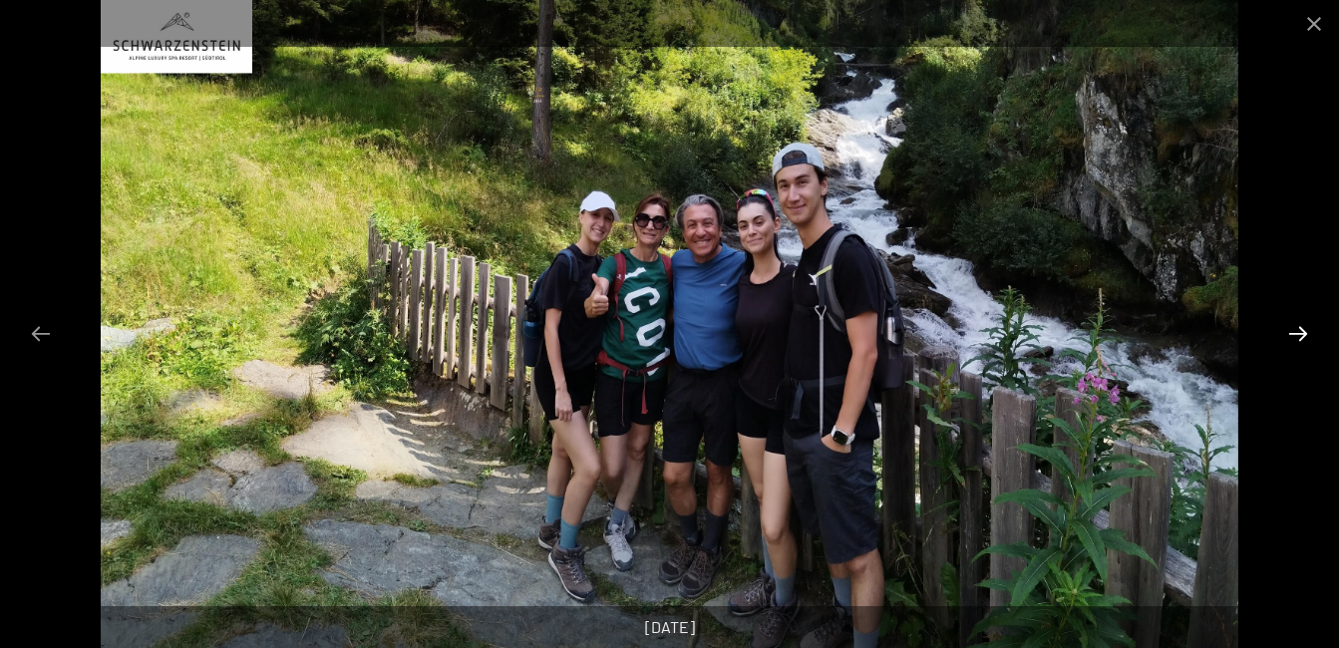
click at [1296, 330] on button "Next slide" at bounding box center [1298, 333] width 42 height 39
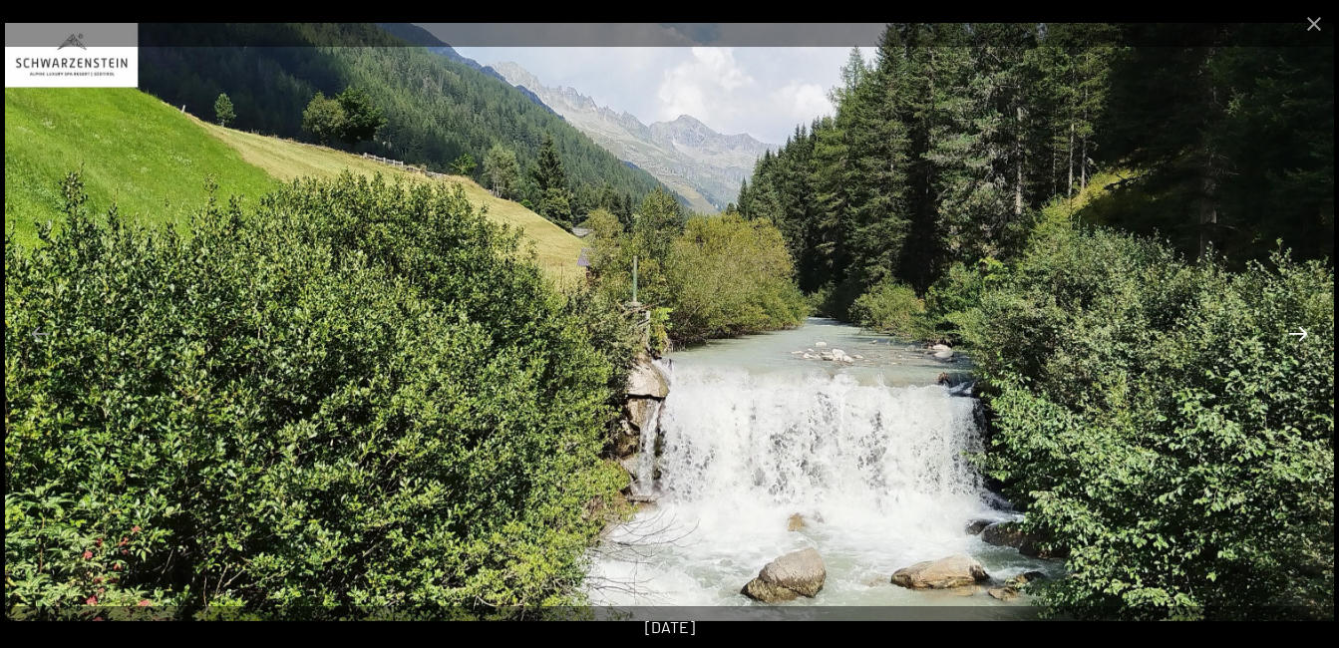
click at [1296, 330] on button "Next slide" at bounding box center [1298, 333] width 42 height 39
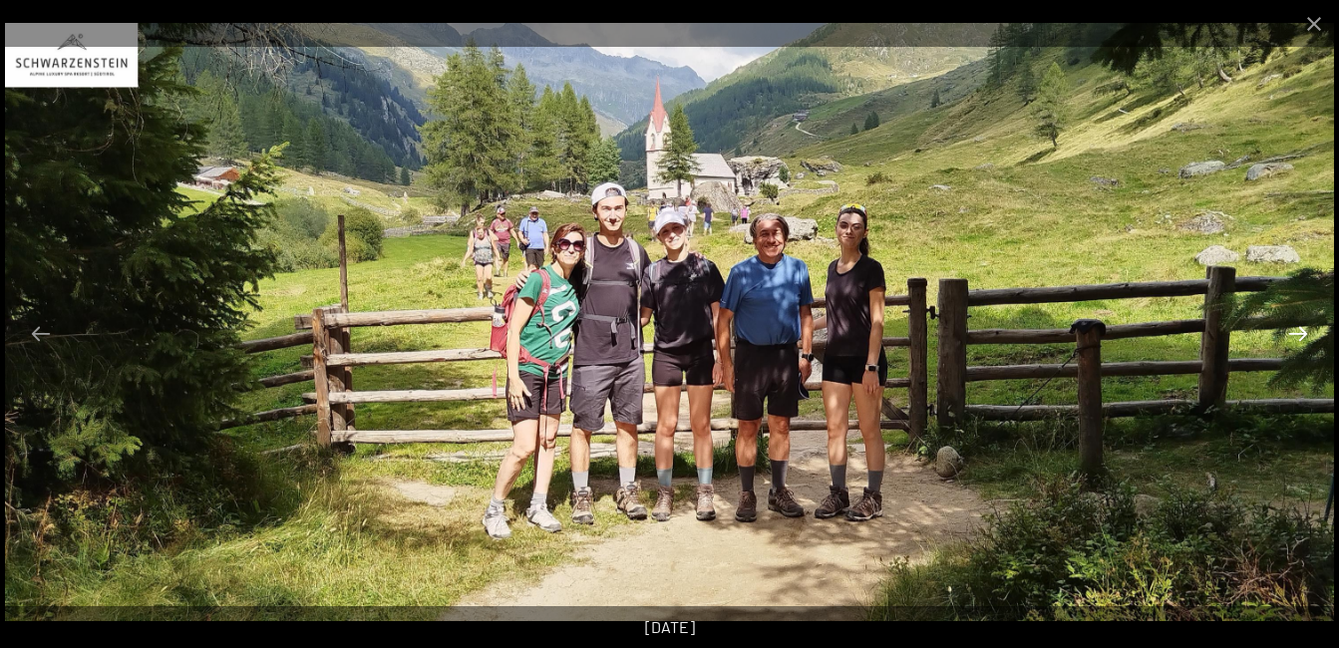
click at [1296, 330] on button "Next slide" at bounding box center [1298, 333] width 42 height 39
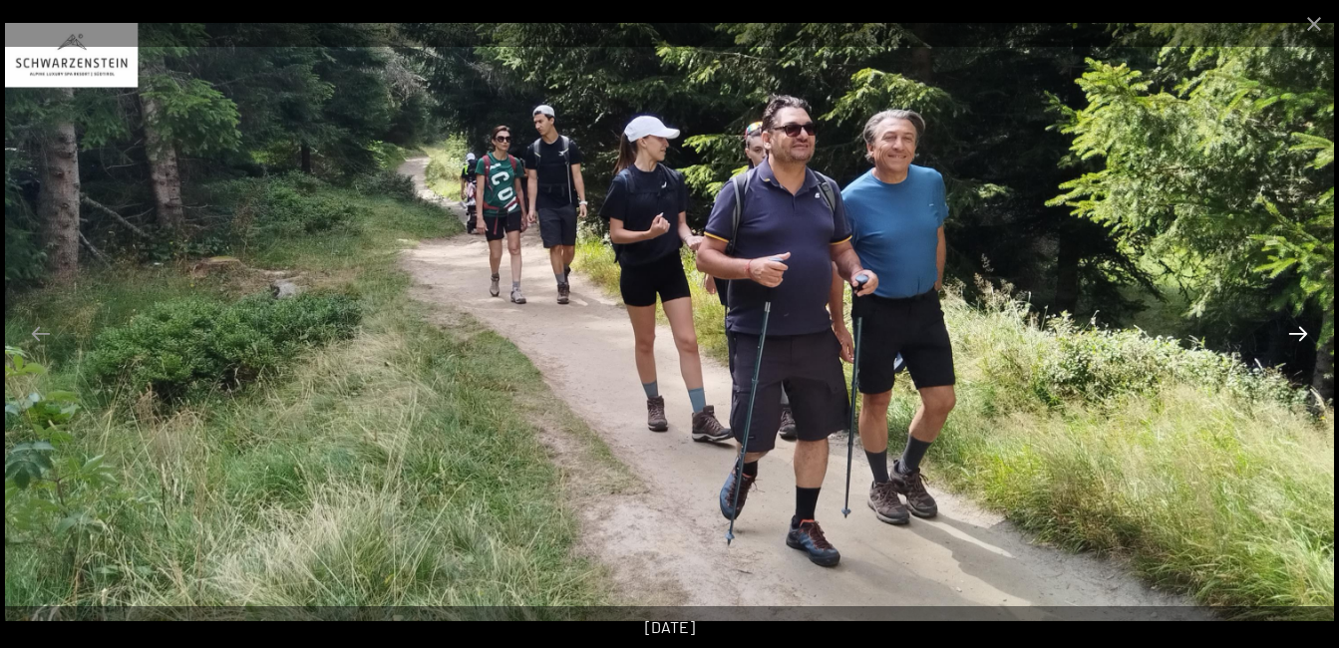
click at [1296, 330] on button "Next slide" at bounding box center [1298, 333] width 42 height 39
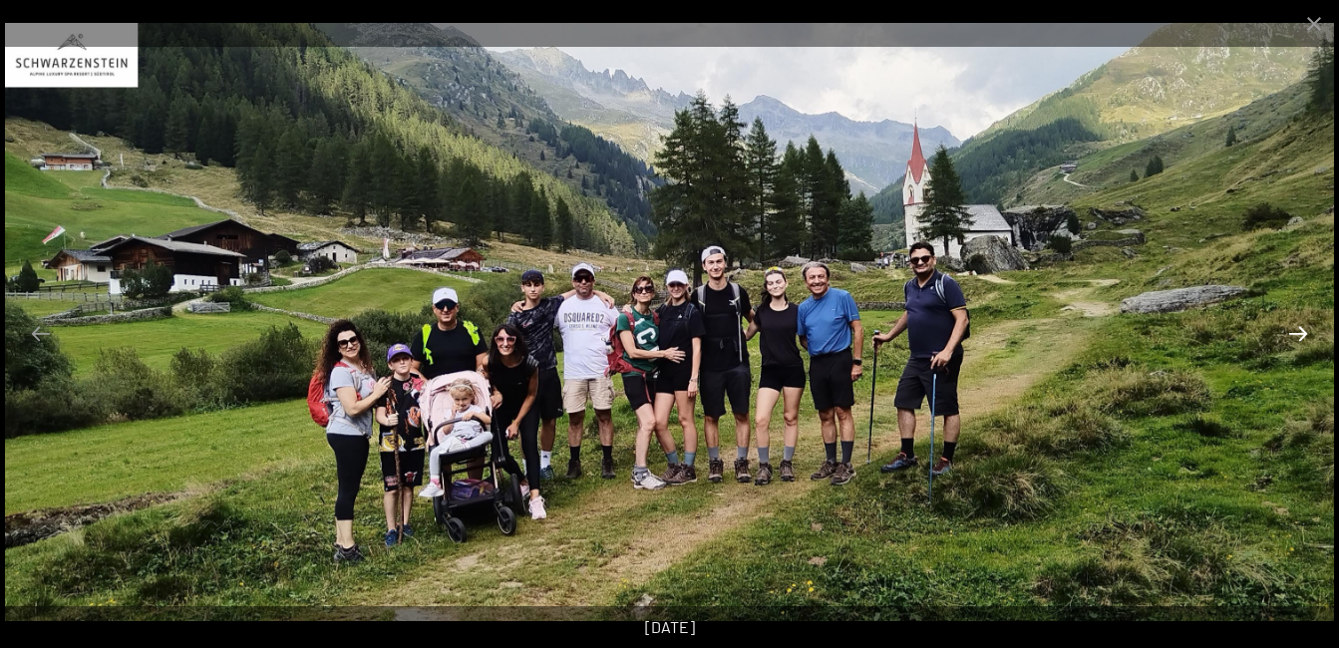
click at [1296, 330] on button "Next slide" at bounding box center [1298, 333] width 42 height 39
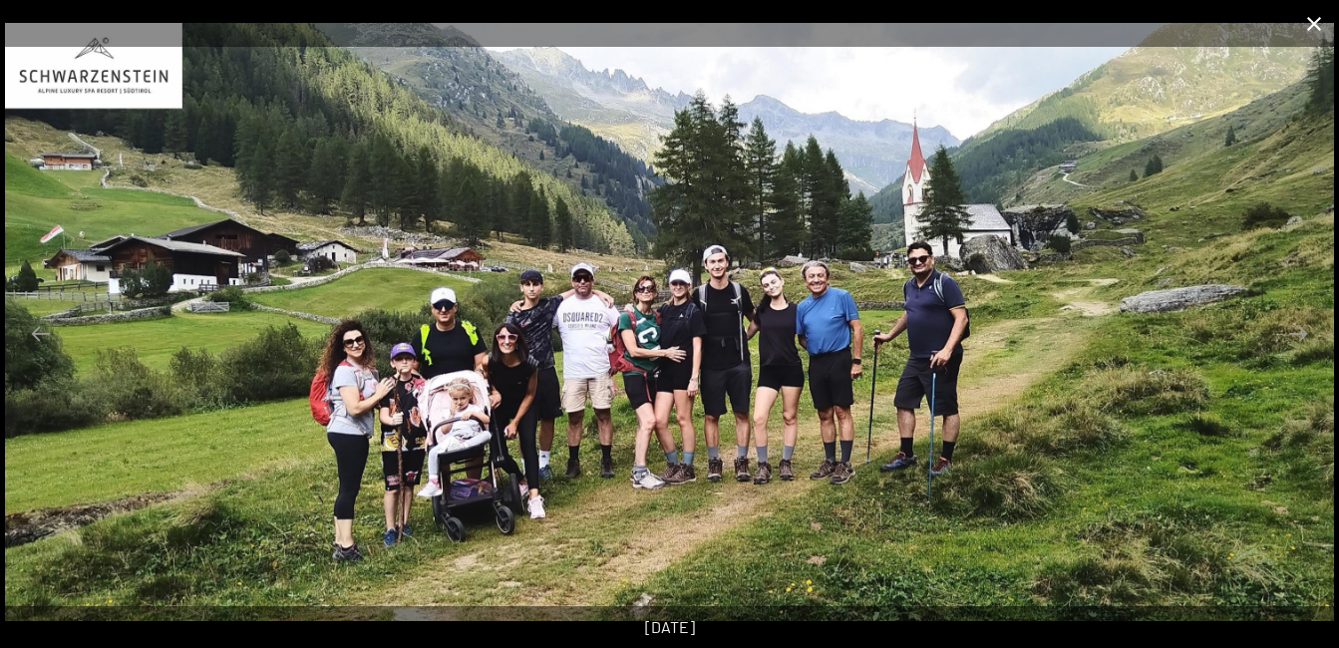
click at [1304, 21] on button "Close gallery" at bounding box center [1314, 23] width 50 height 47
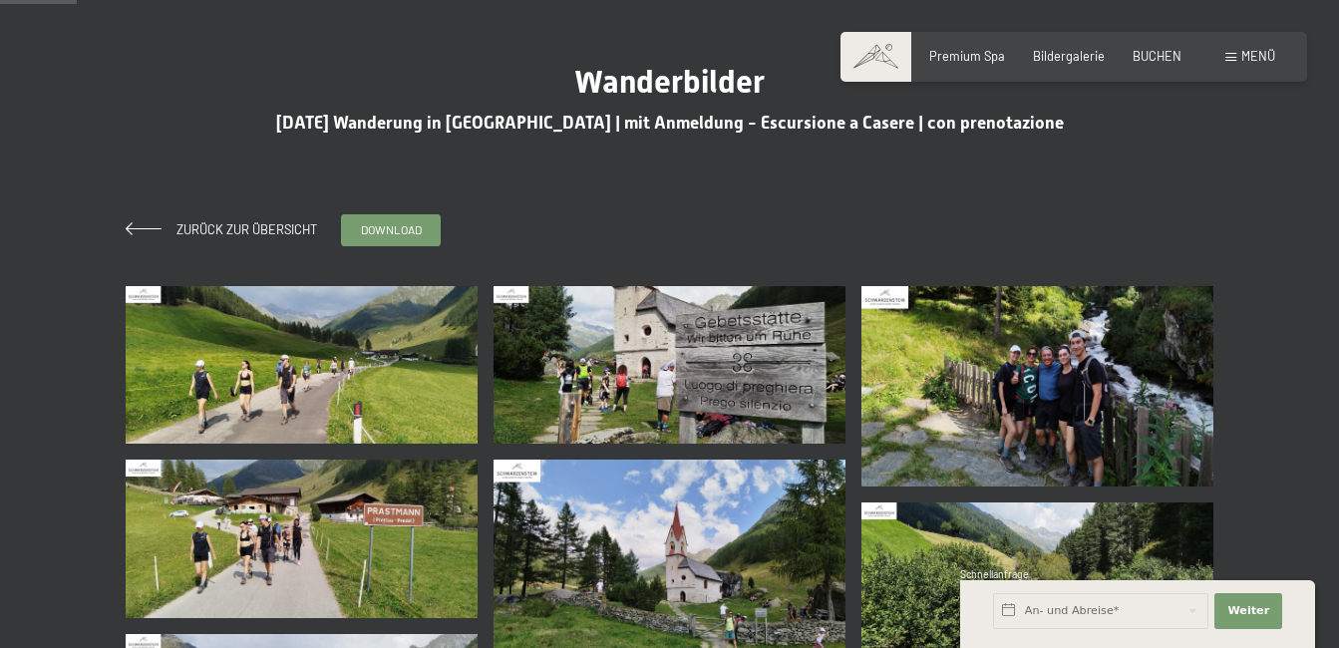
scroll to position [0, 0]
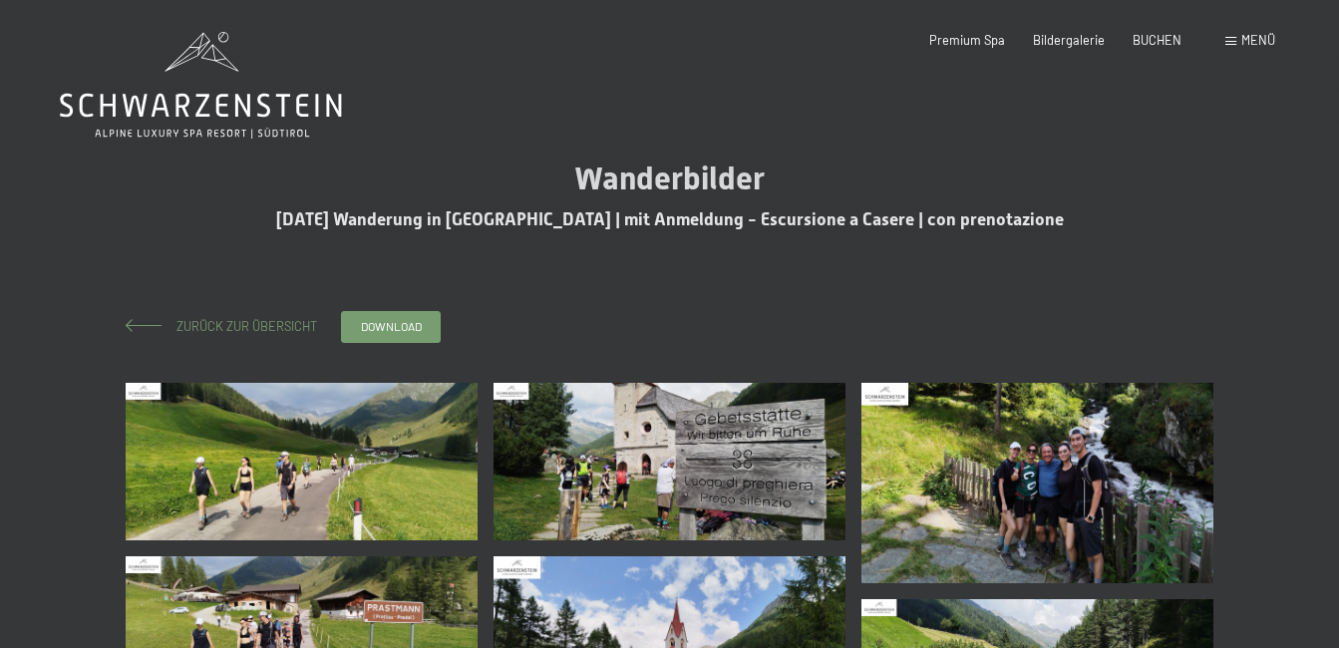
click at [212, 324] on span "Zurück zur Übersicht" at bounding box center [241, 326] width 154 height 16
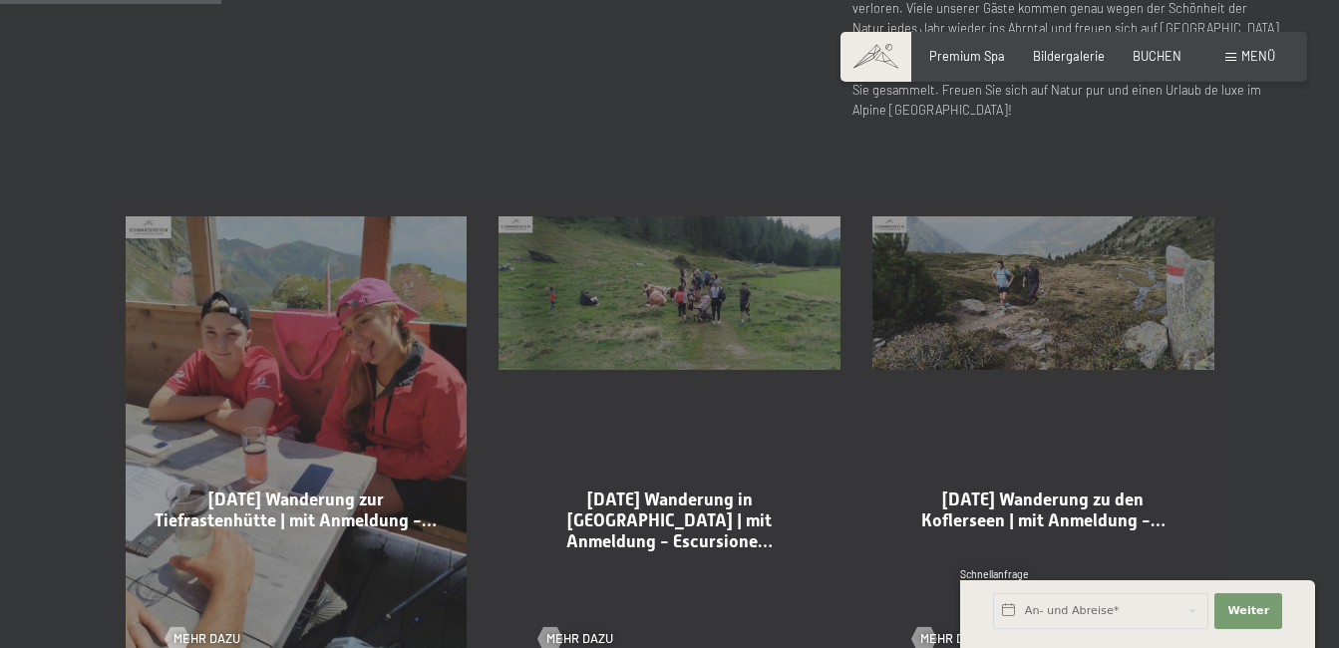
scroll to position [997, 0]
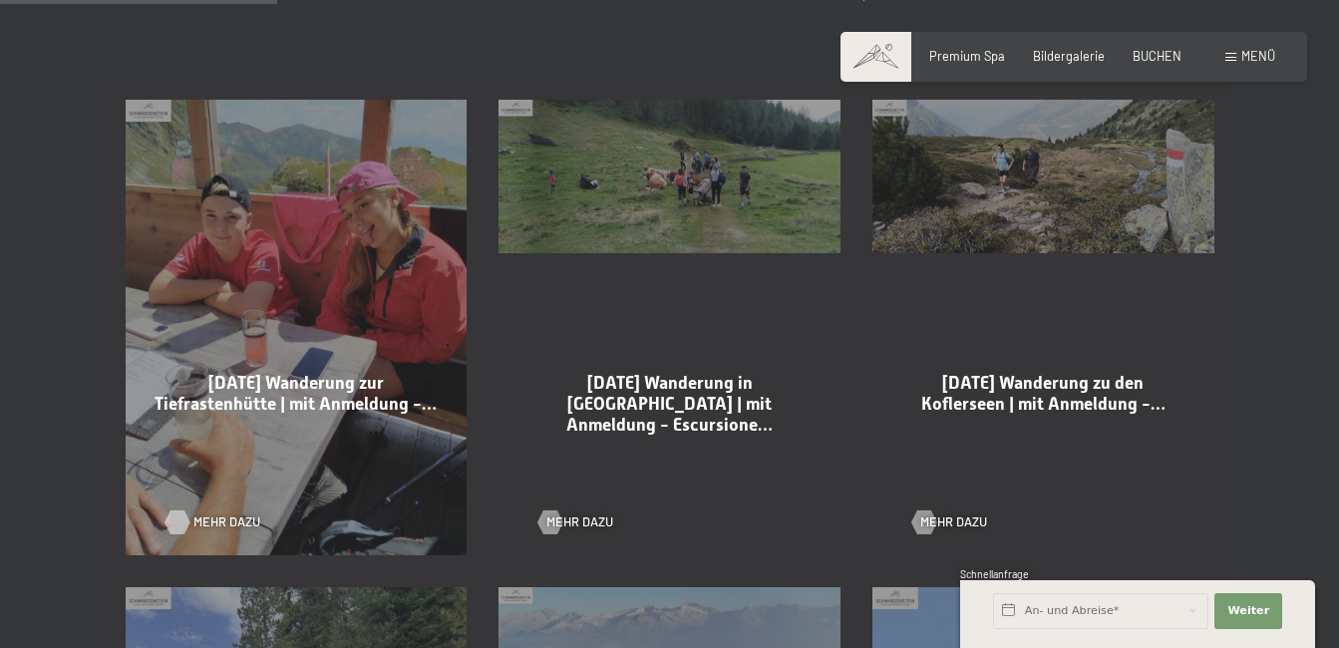
drag, startPoint x: 172, startPoint y: 521, endPoint x: 185, endPoint y: 521, distance: 13.0
click at [175, 521] on div at bounding box center [177, 522] width 14 height 24
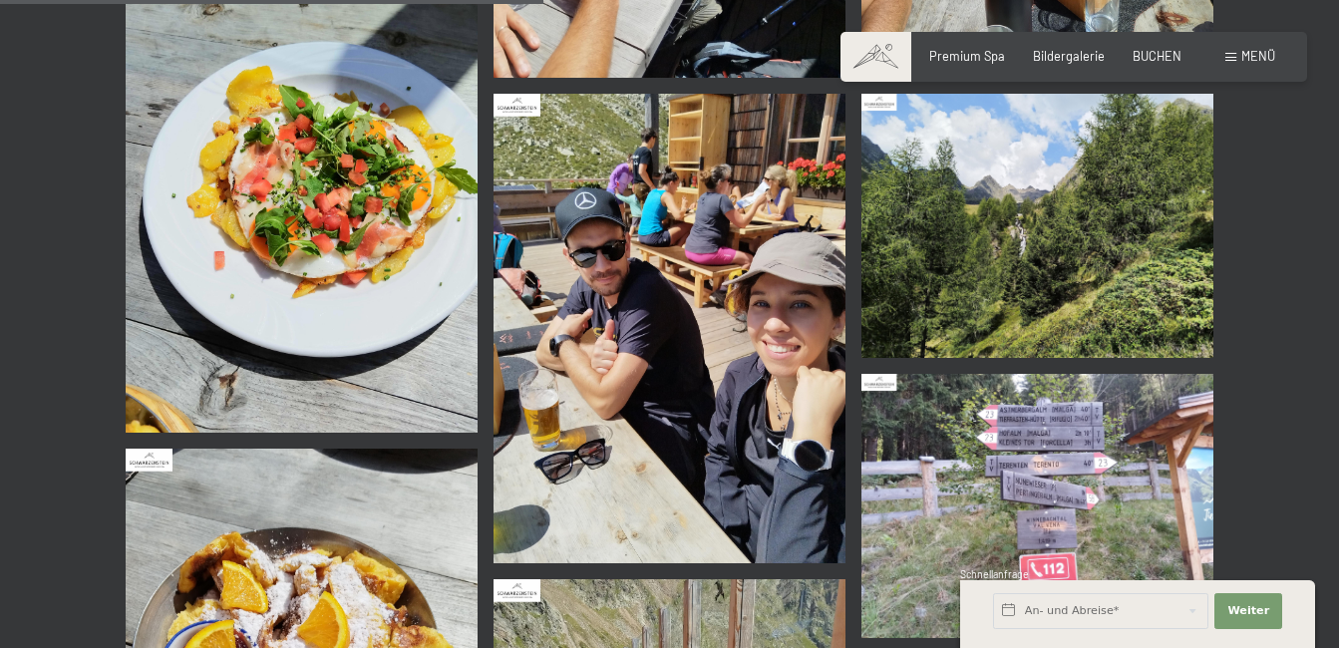
scroll to position [1396, 0]
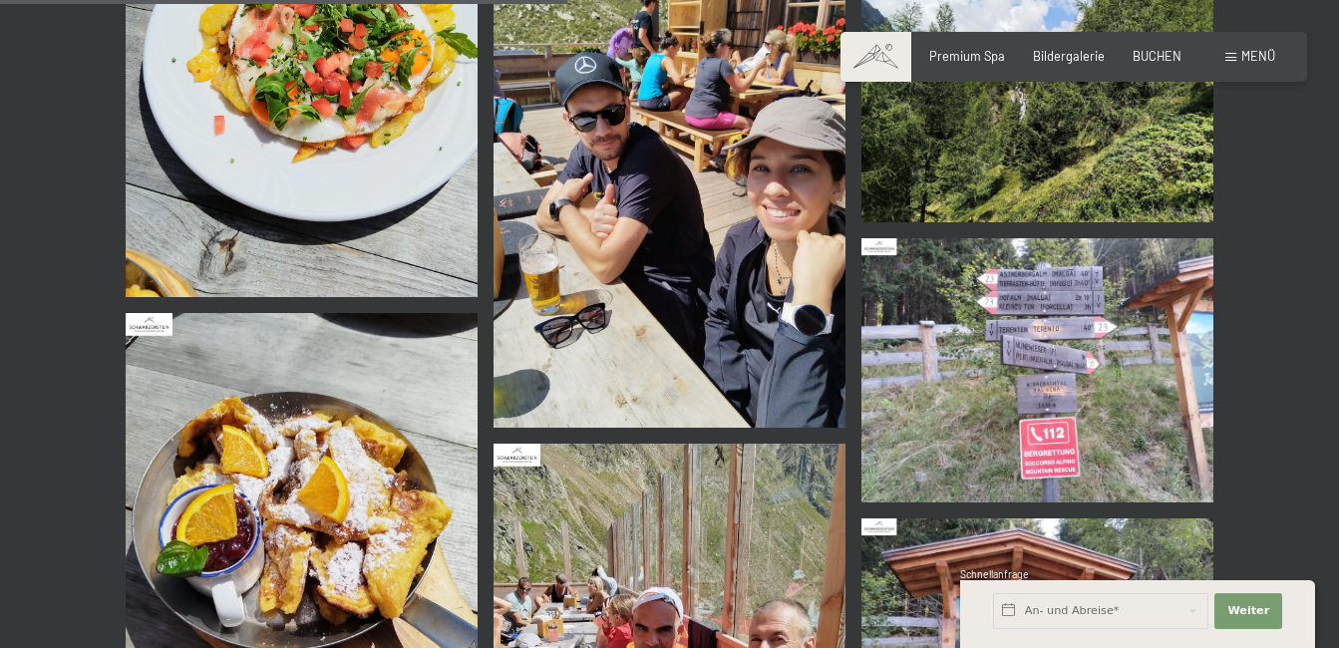
click at [969, 358] on img at bounding box center [1037, 370] width 352 height 264
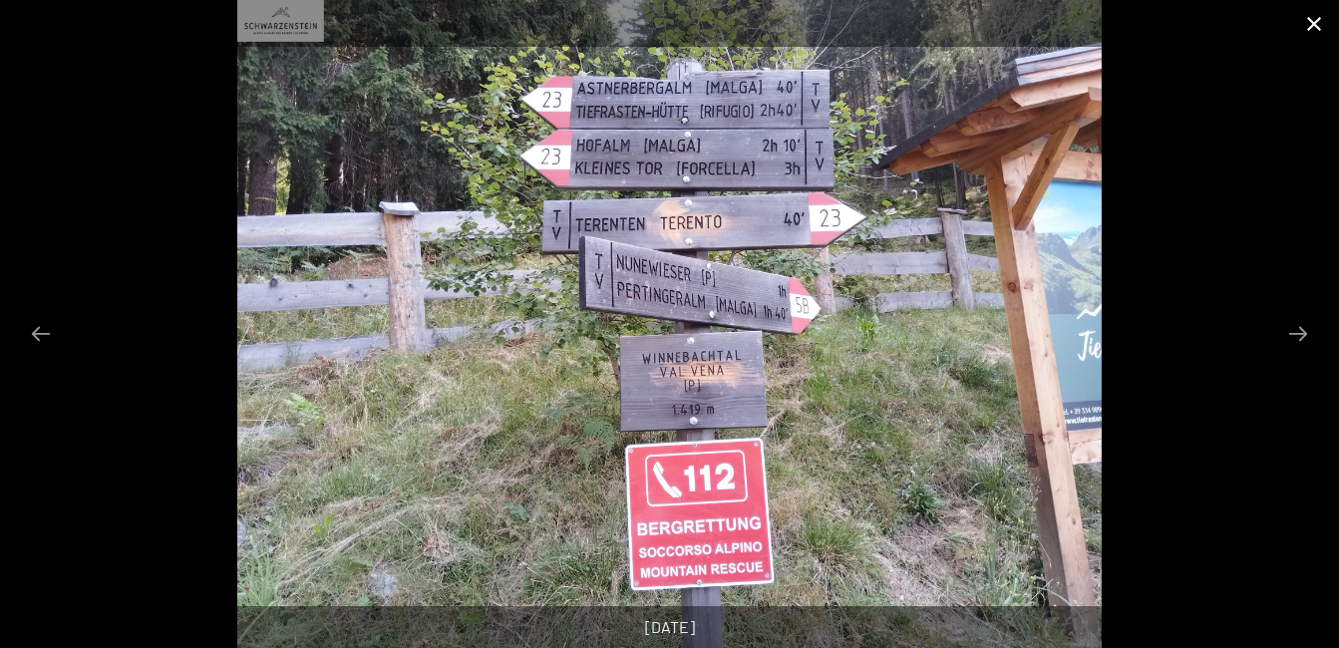
click at [1314, 20] on button "Close gallery" at bounding box center [1314, 23] width 50 height 47
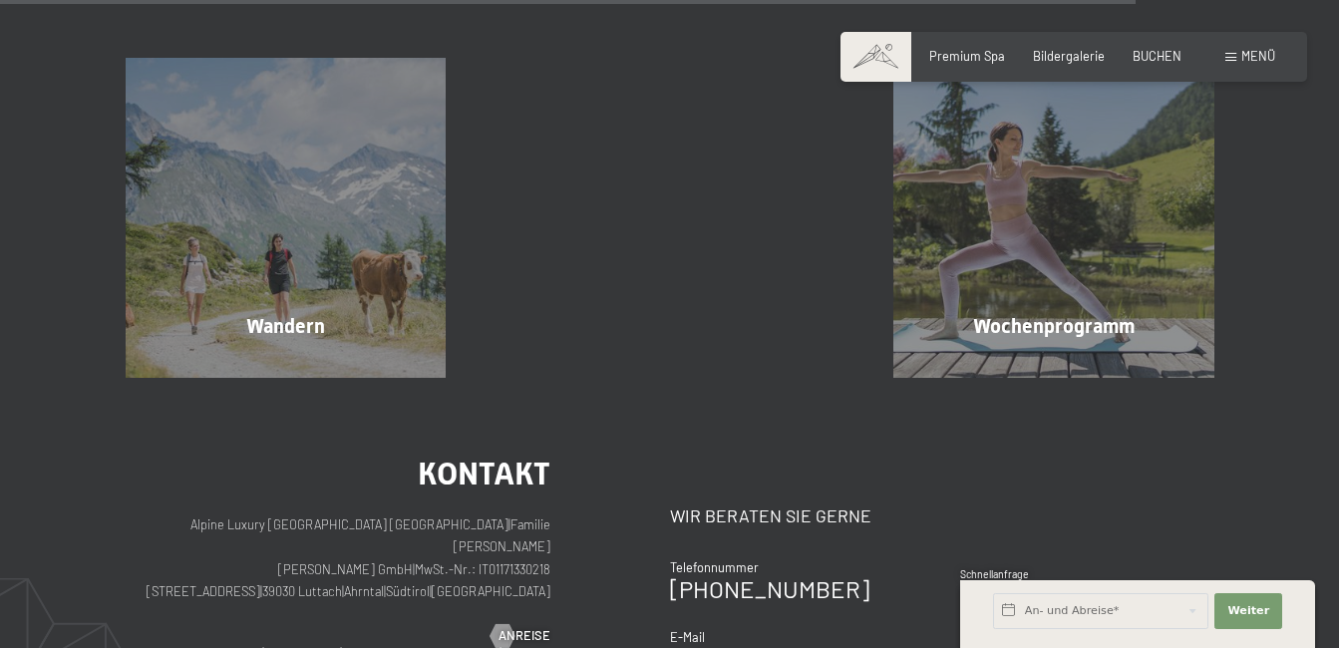
scroll to position [2791, 0]
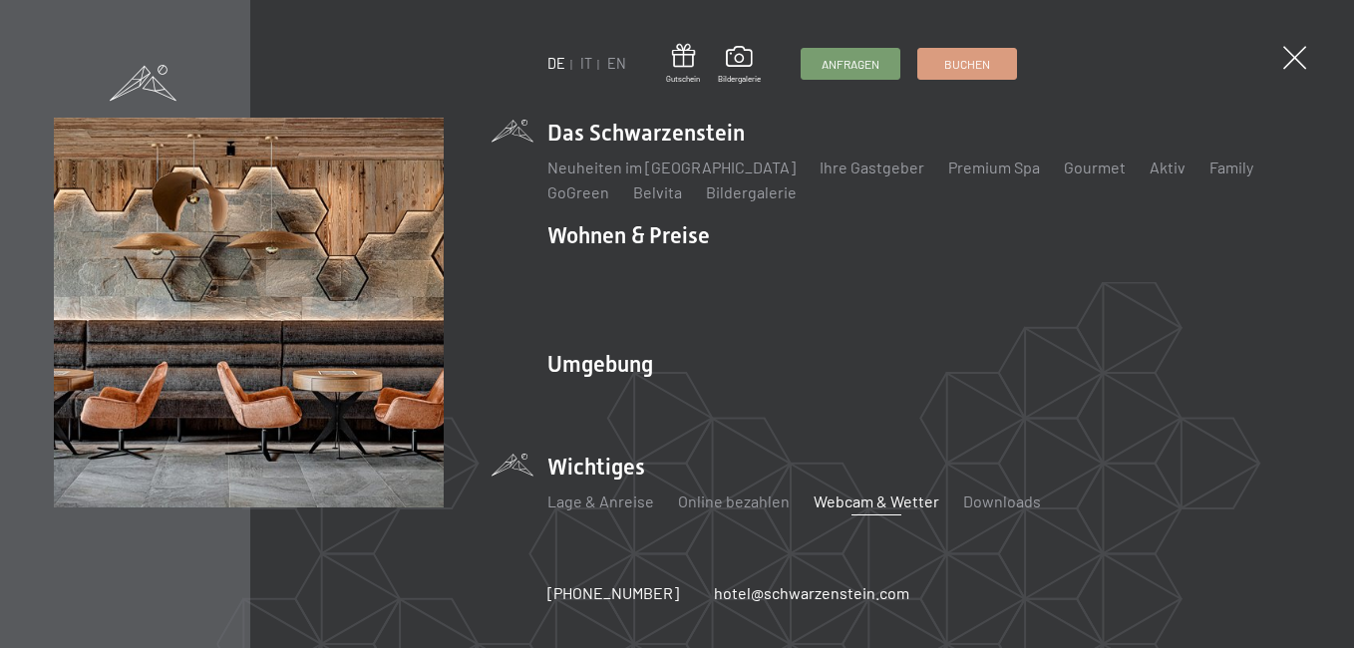
click at [867, 491] on link "Webcam & Wetter" at bounding box center [876, 500] width 126 height 19
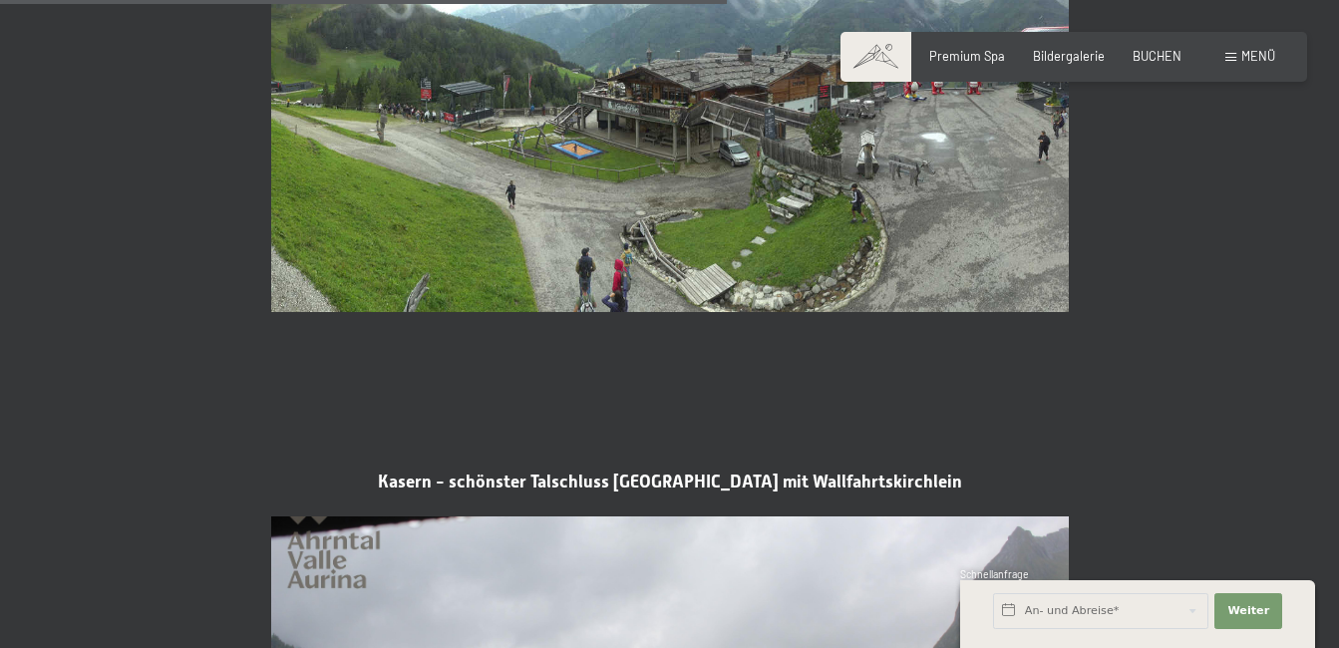
scroll to position [2492, 0]
